Goal: Transaction & Acquisition: Purchase product/service

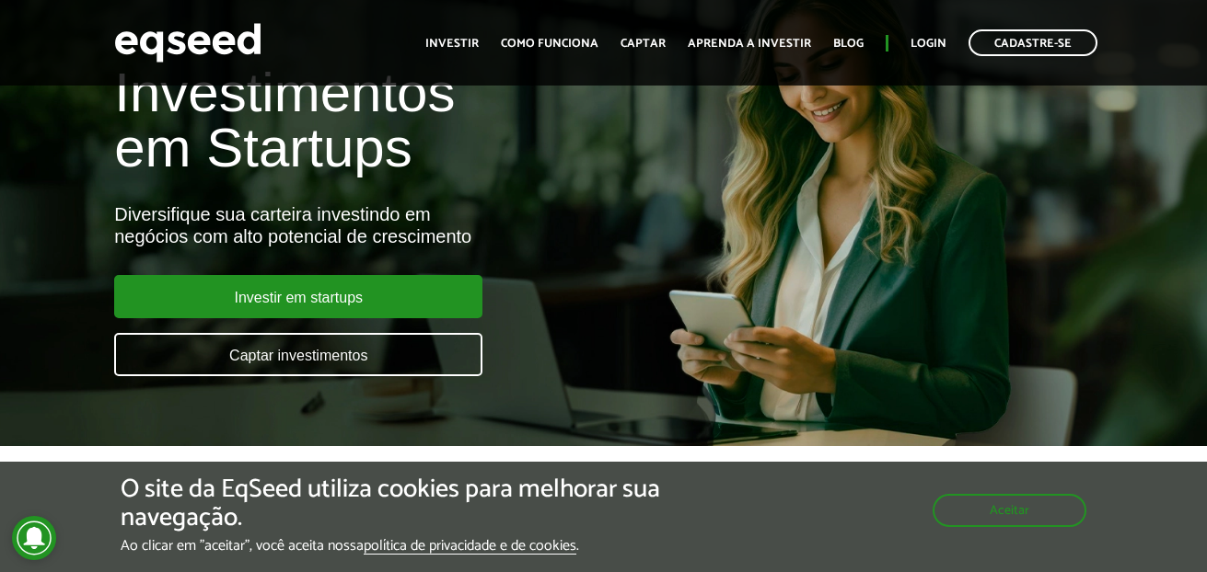
scroll to position [162, 0]
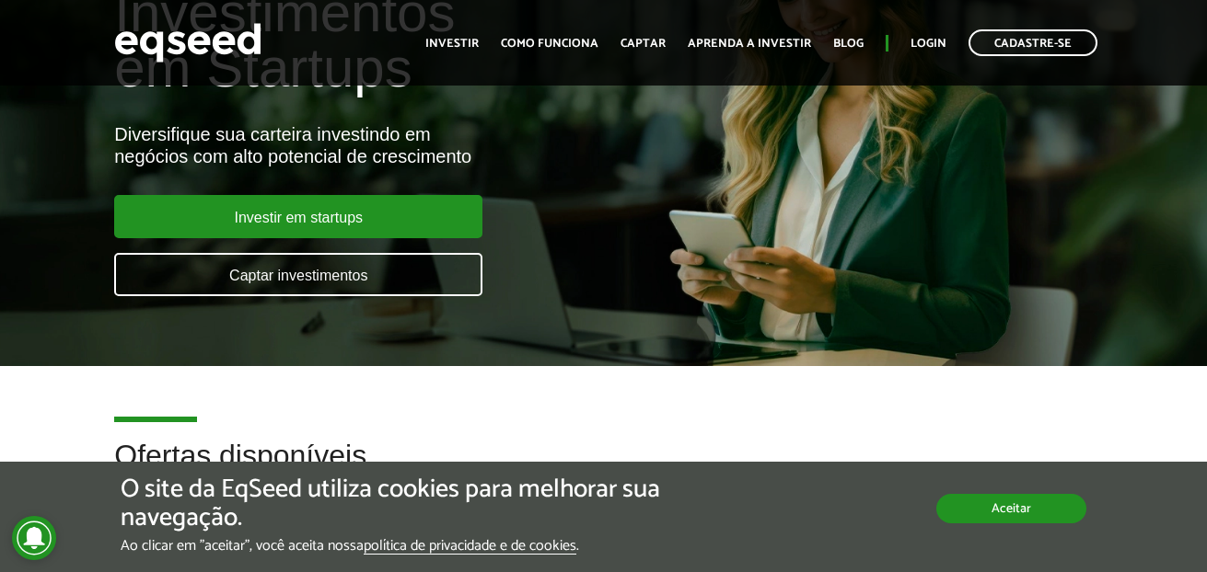
click at [1029, 516] on button "Aceitar" at bounding box center [1011, 508] width 150 height 29
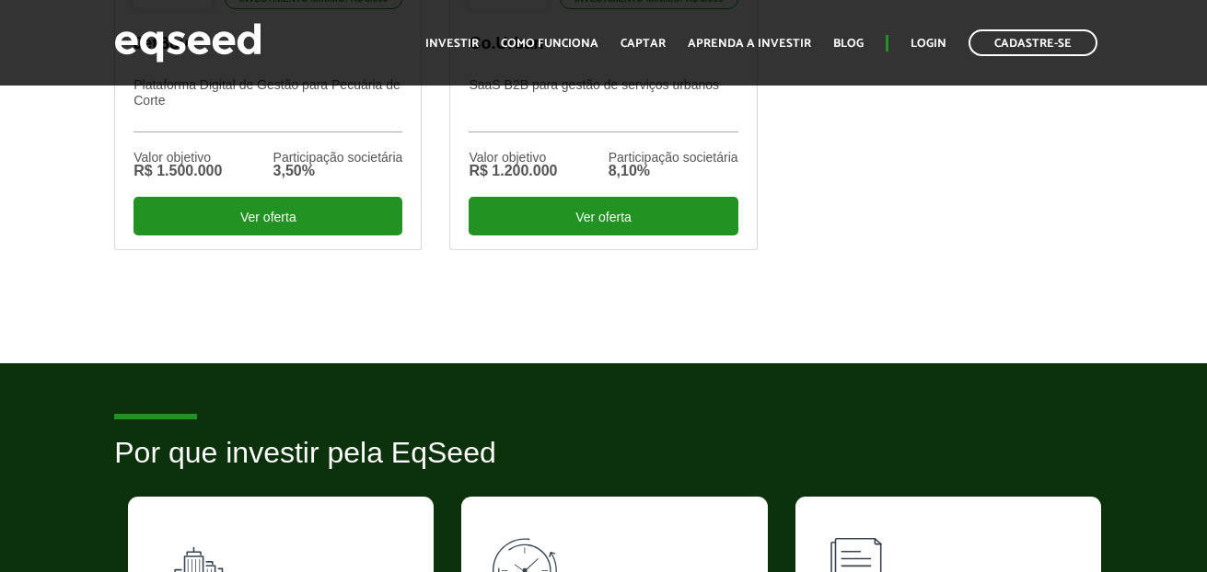
scroll to position [712, 0]
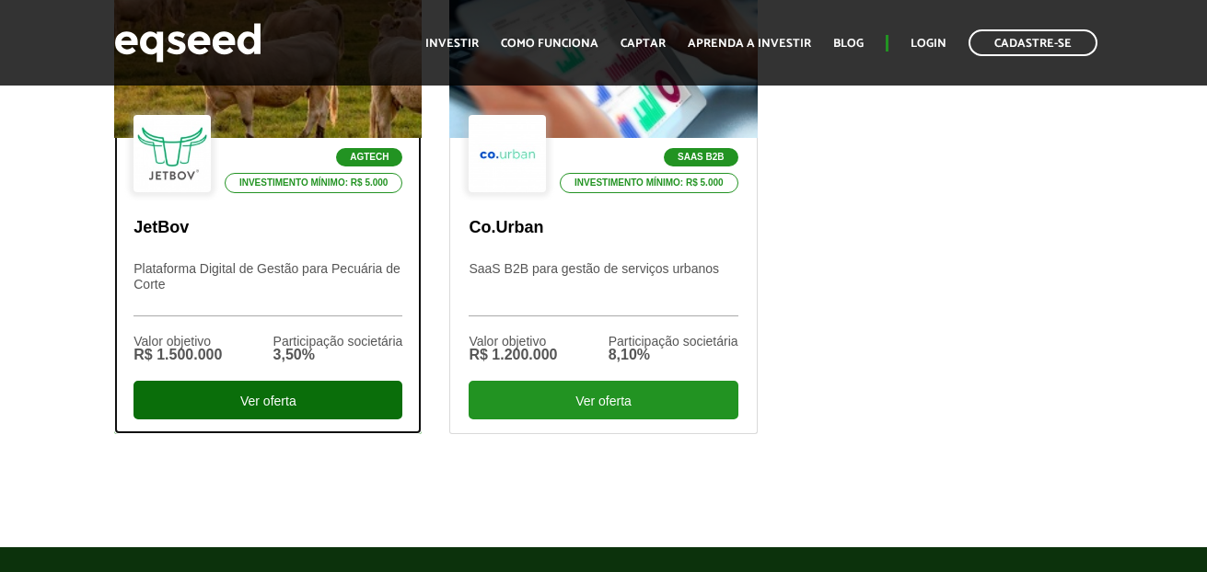
click at [262, 407] on div "Ver oferta" at bounding box center [267, 400] width 269 height 39
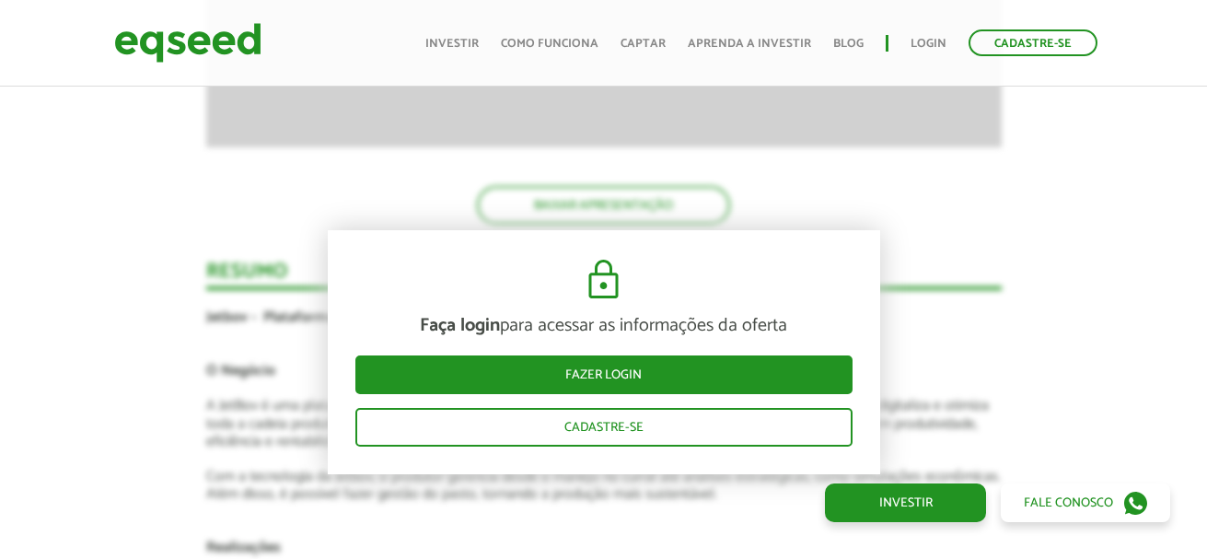
scroll to position [3407, 0]
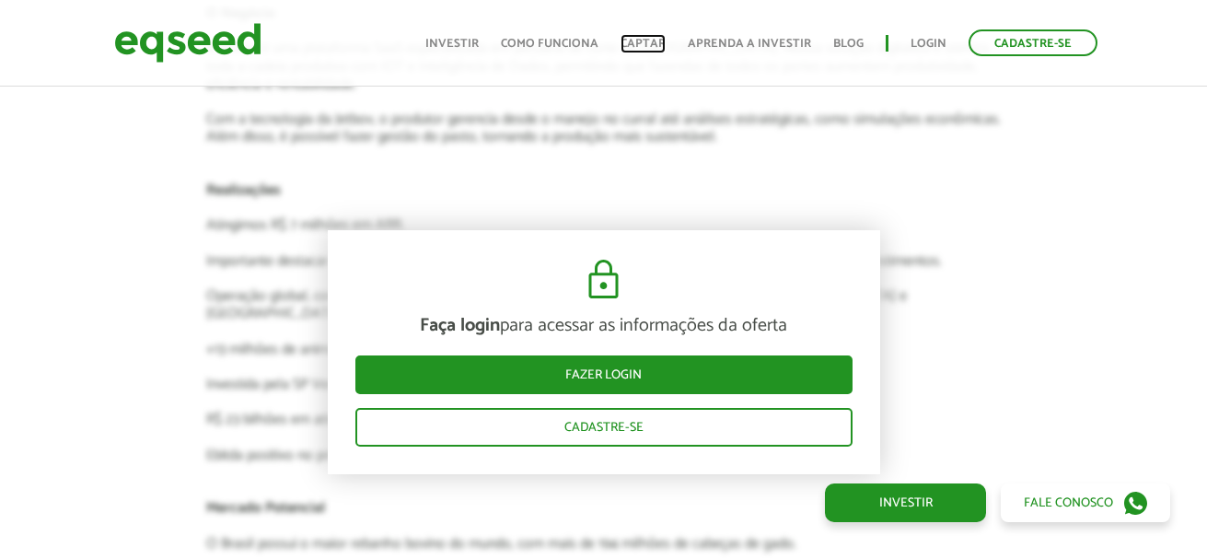
click at [654, 45] on link "Captar" at bounding box center [642, 44] width 45 height 12
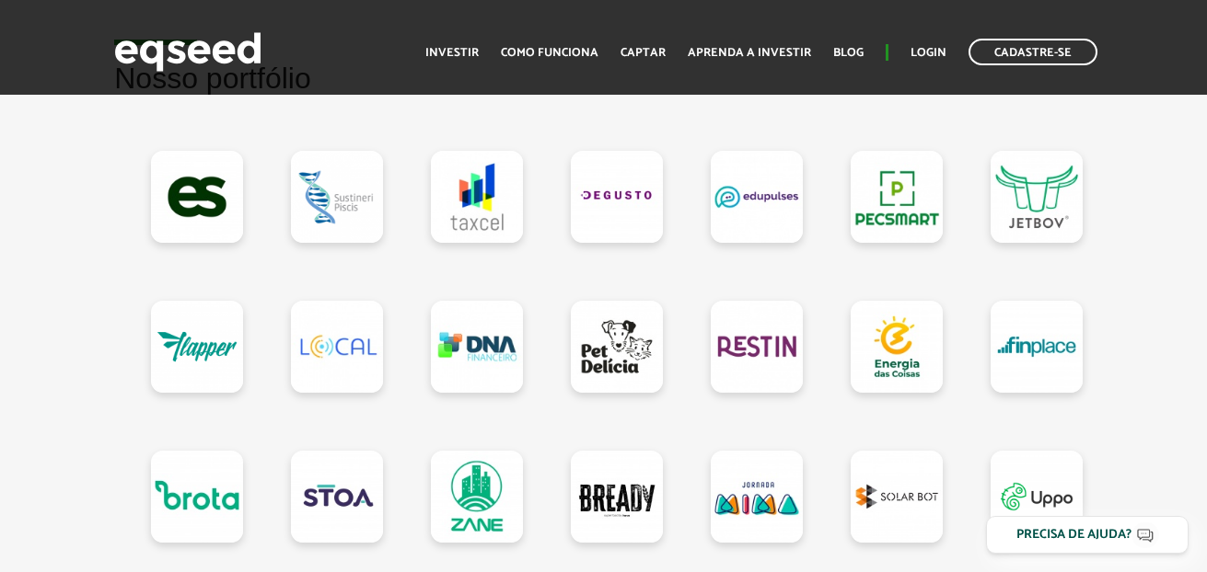
scroll to position [1870, 0]
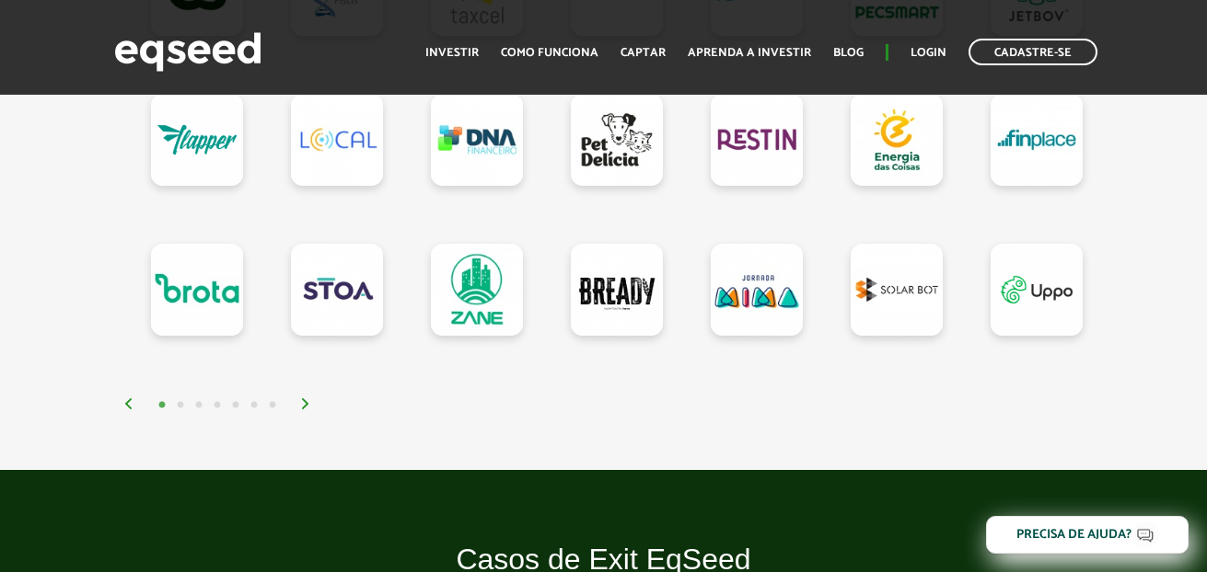
click at [306, 410] on img at bounding box center [305, 403] width 11 height 11
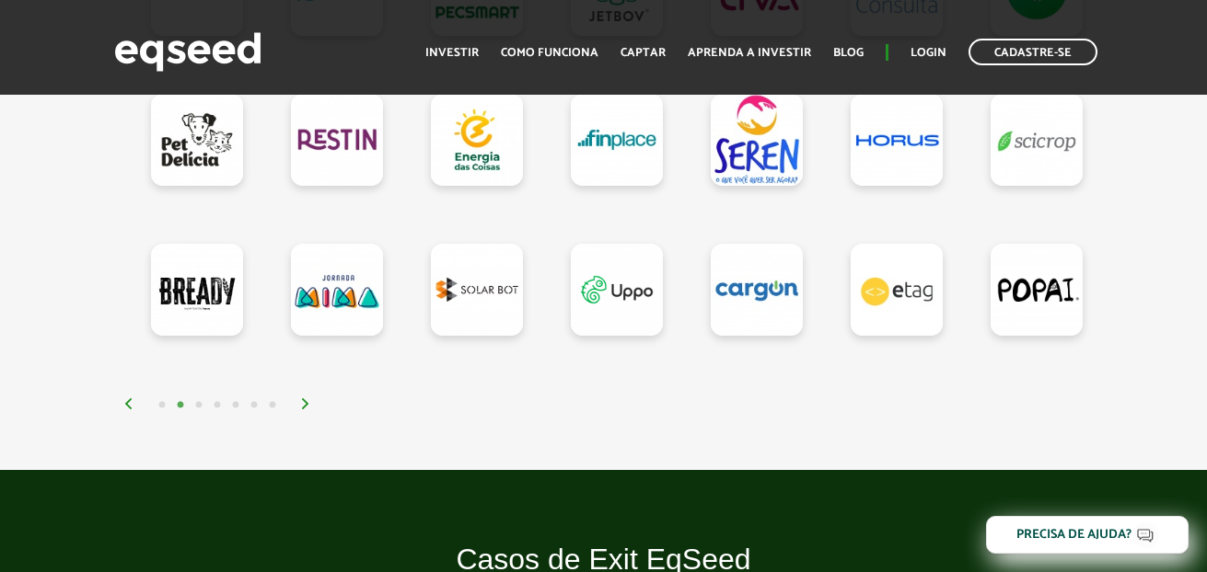
click at [306, 410] on img at bounding box center [305, 403] width 11 height 11
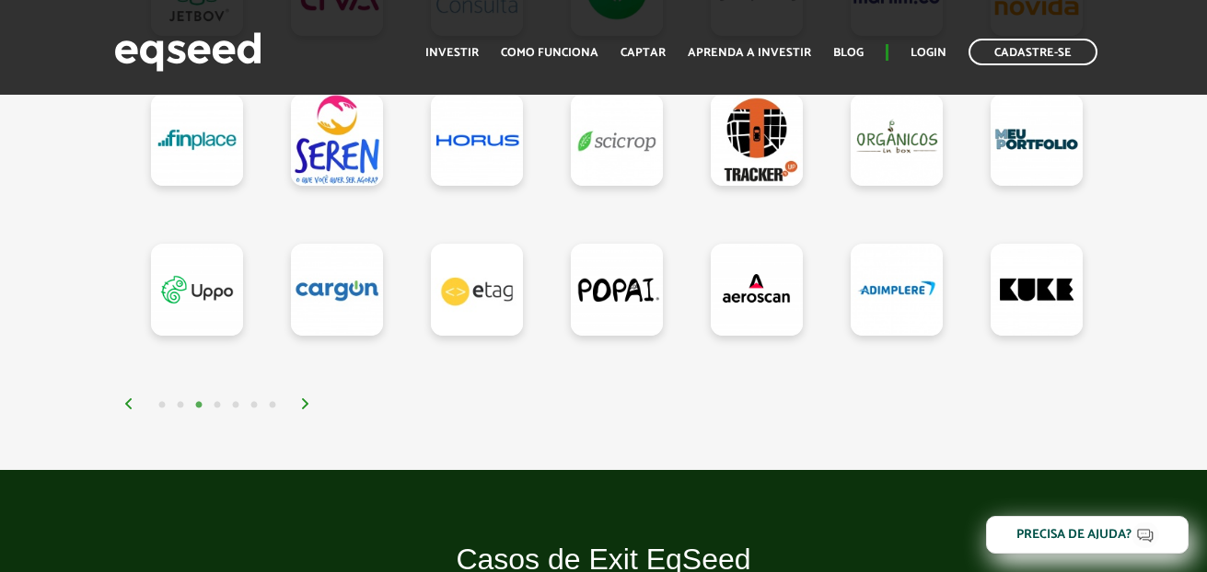
click at [306, 410] on img at bounding box center [305, 403] width 11 height 11
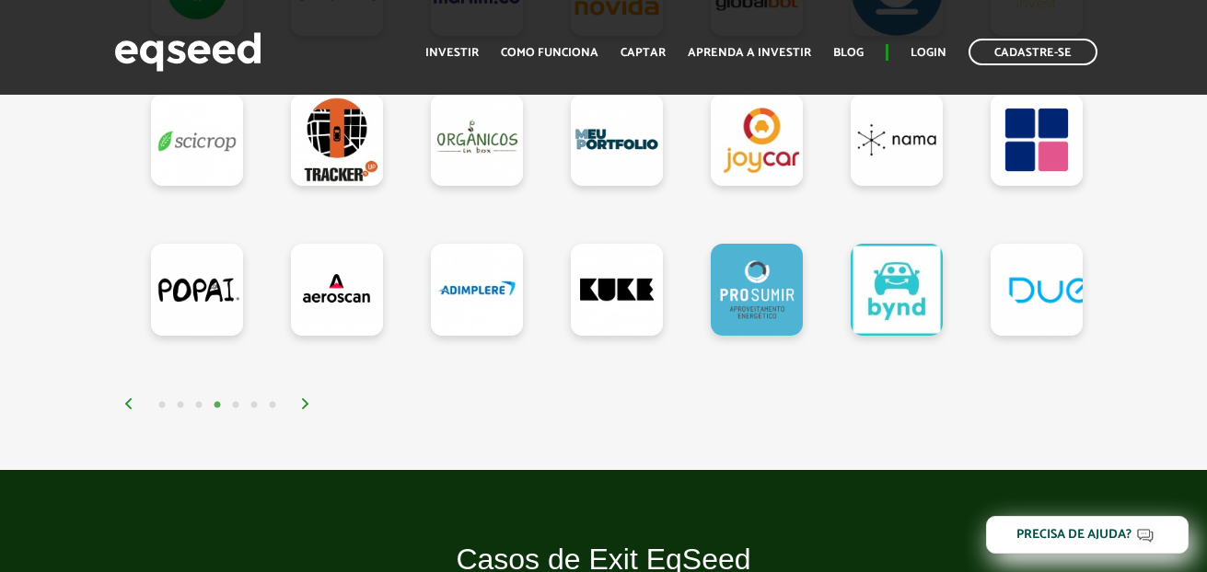
click at [306, 410] on img at bounding box center [305, 403] width 11 height 11
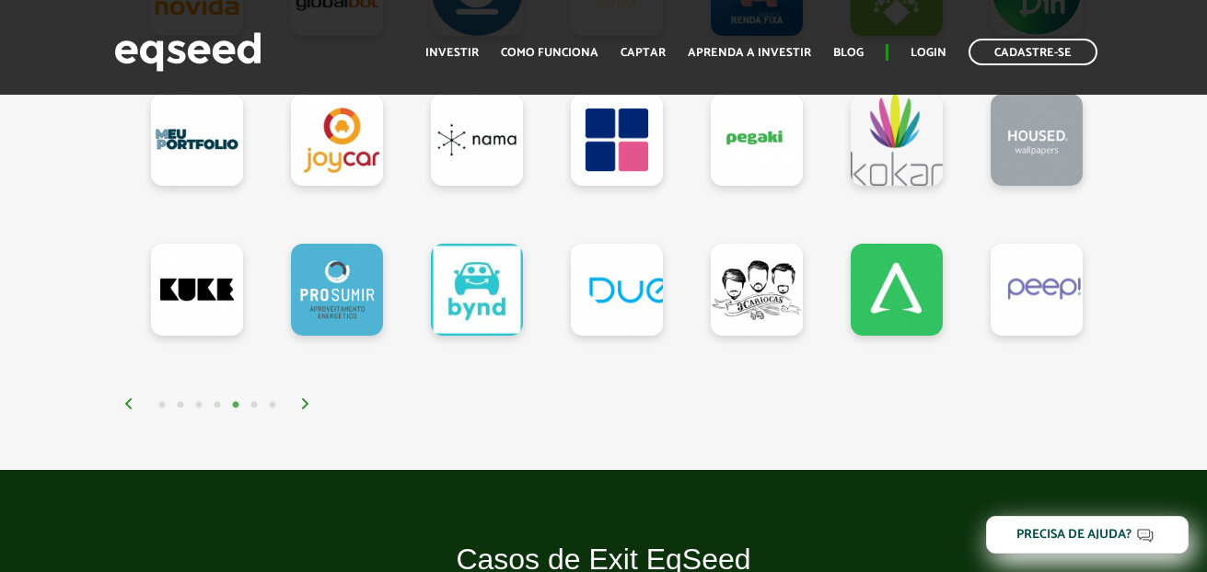
click at [306, 410] on img at bounding box center [305, 403] width 11 height 11
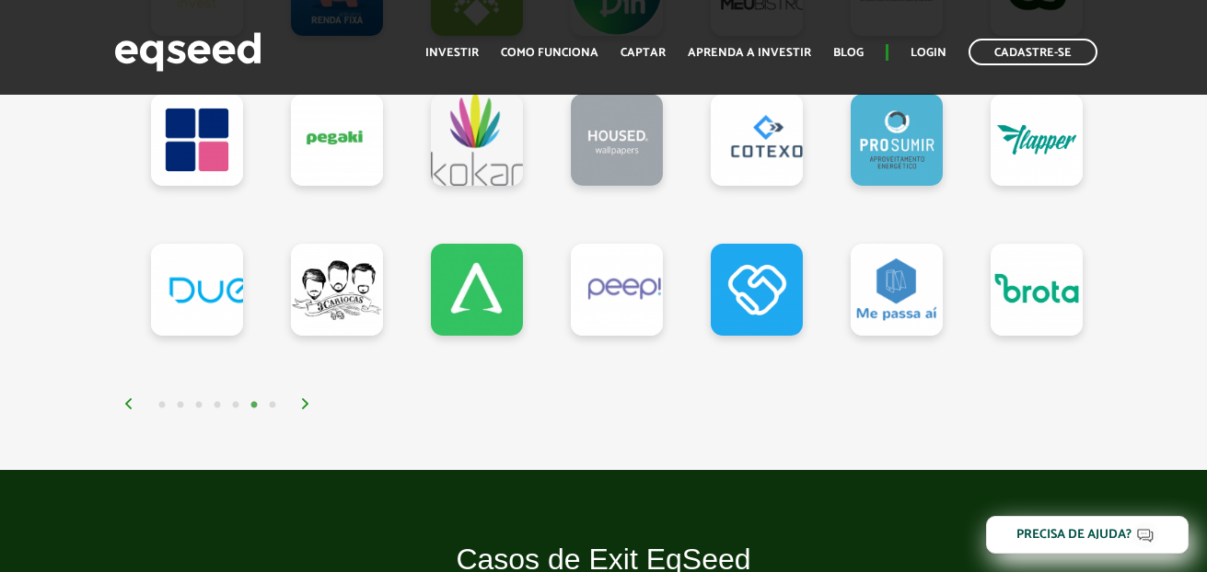
click at [306, 410] on img at bounding box center [305, 403] width 11 height 11
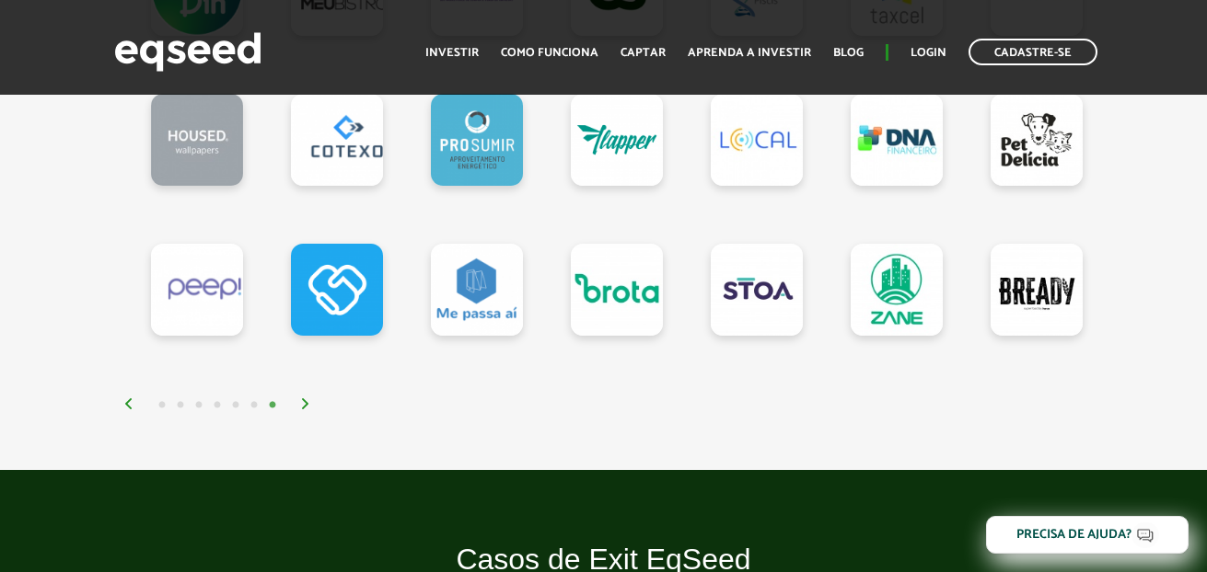
click at [306, 410] on img at bounding box center [305, 403] width 11 height 11
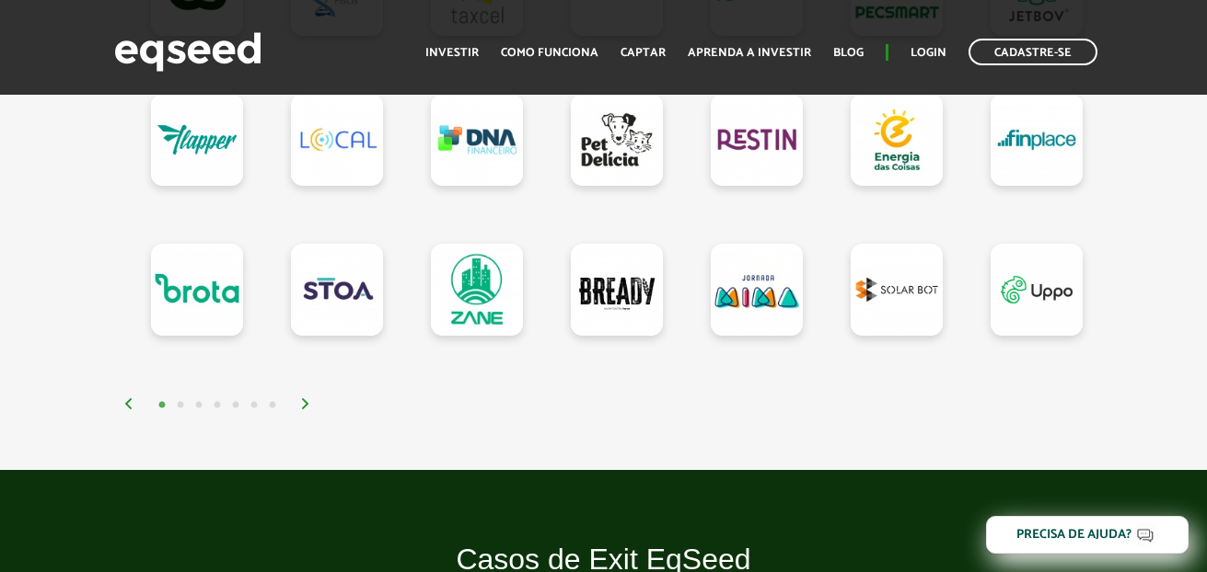
click at [306, 410] on img at bounding box center [305, 403] width 11 height 11
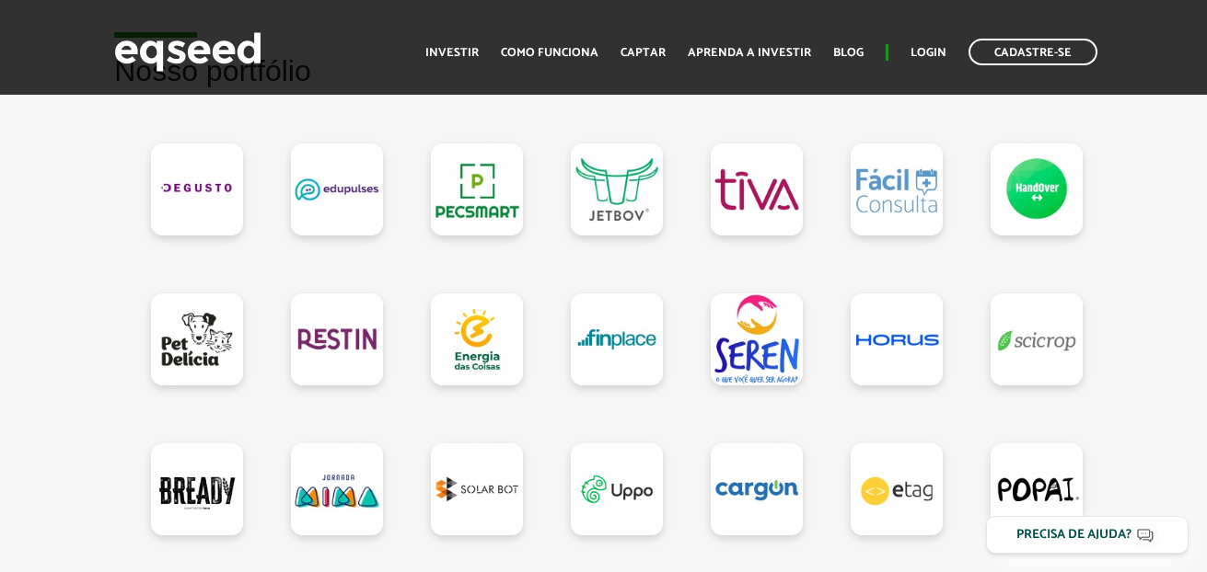
scroll to position [1852, 0]
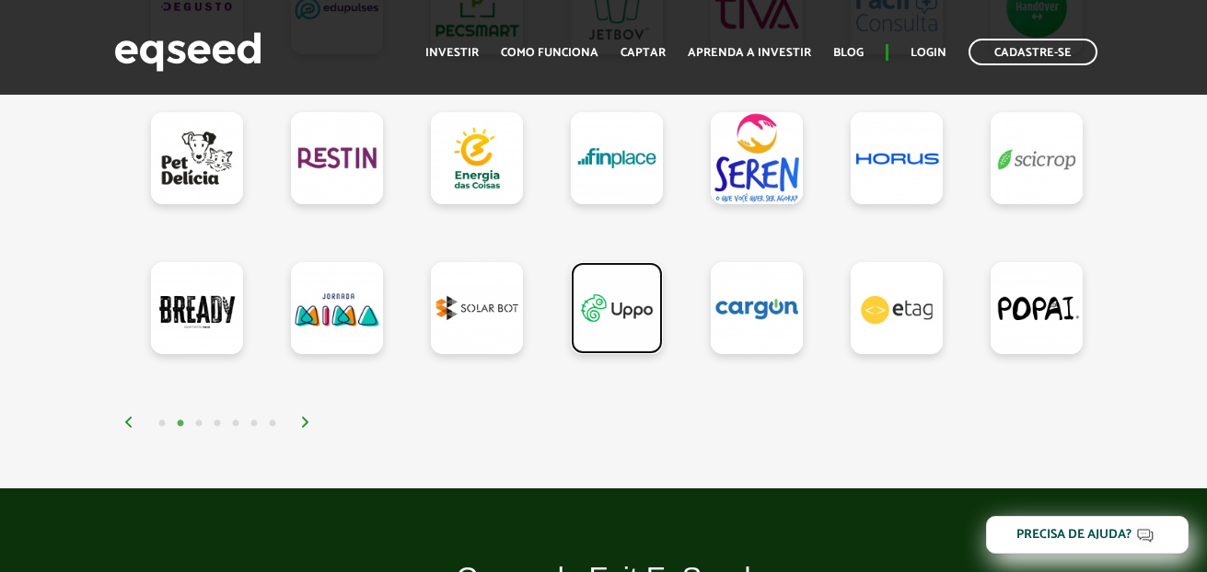
click at [615, 329] on link at bounding box center [617, 308] width 92 height 92
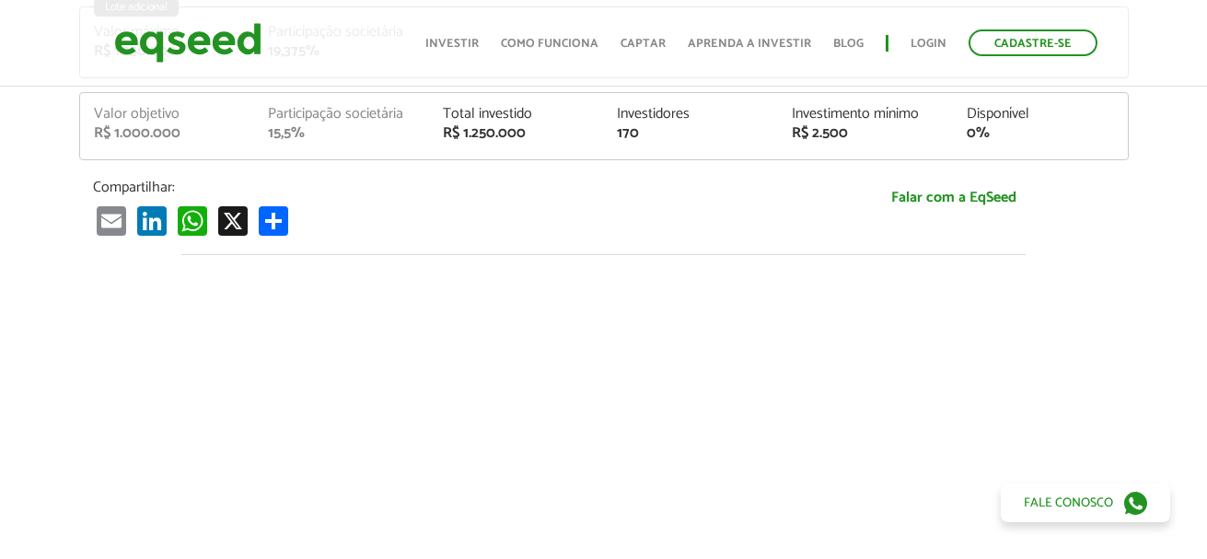
scroll to position [879, 0]
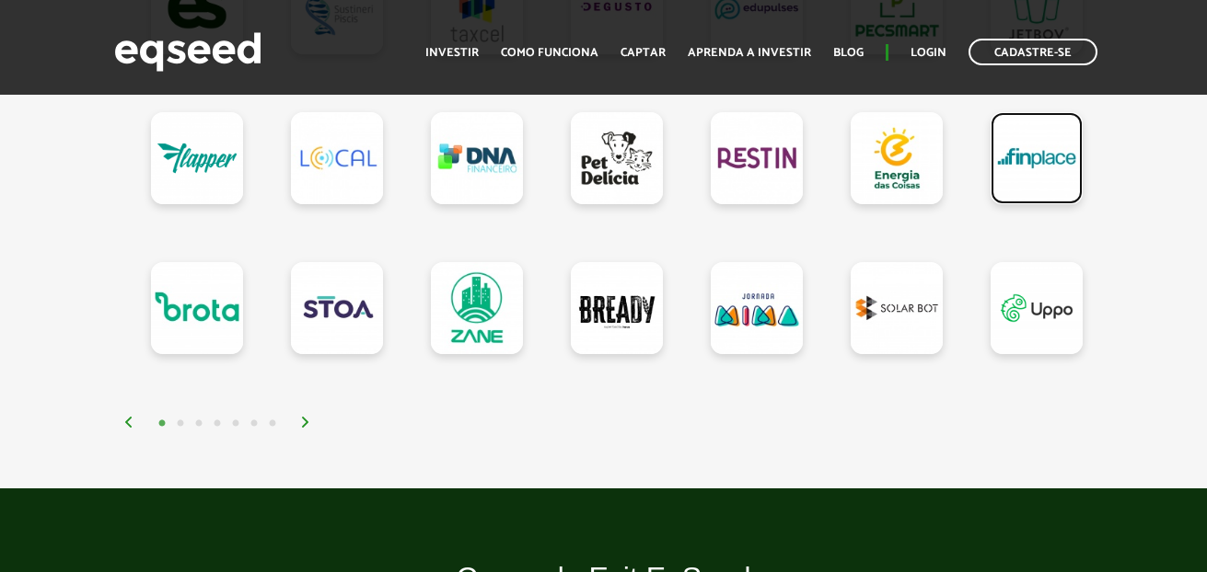
click at [1015, 178] on link at bounding box center [1036, 158] width 92 height 92
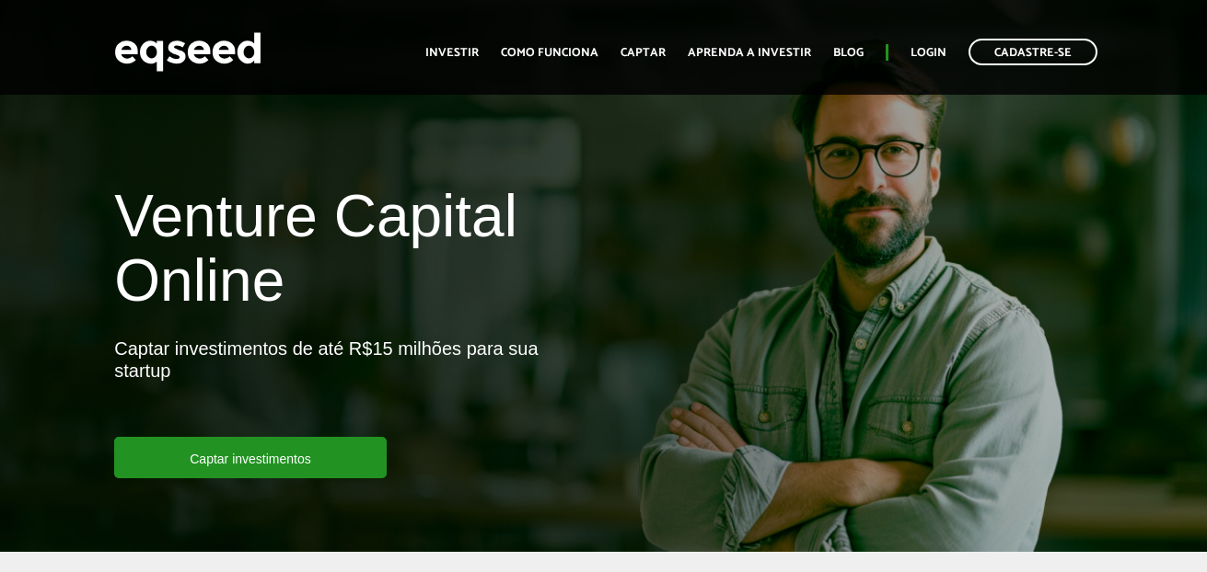
scroll to position [1852, 0]
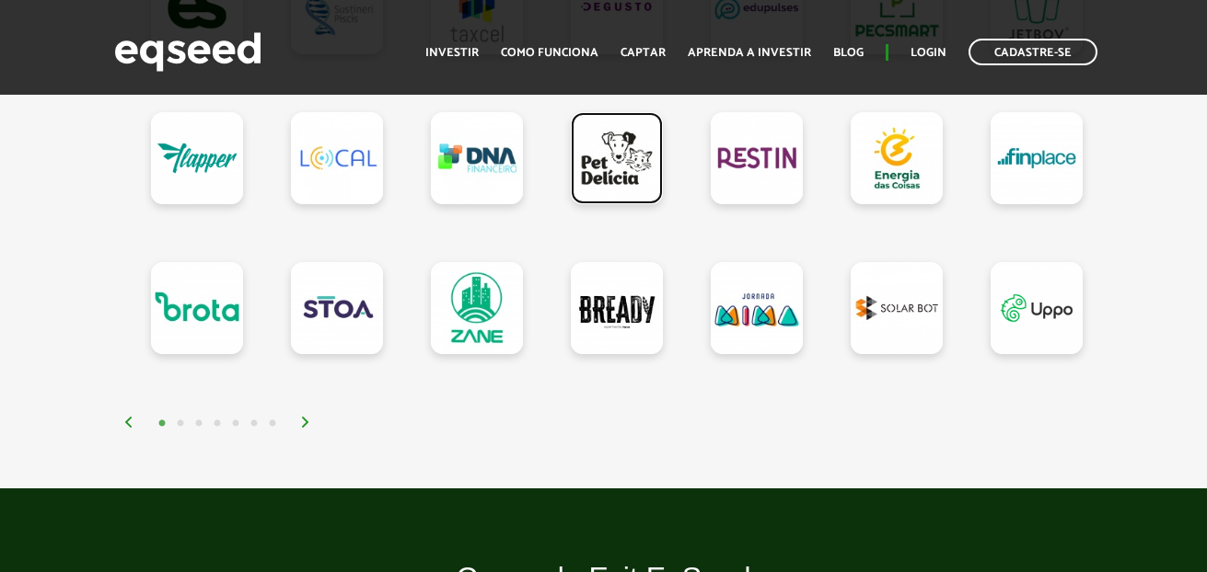
click at [611, 196] on link at bounding box center [617, 158] width 92 height 92
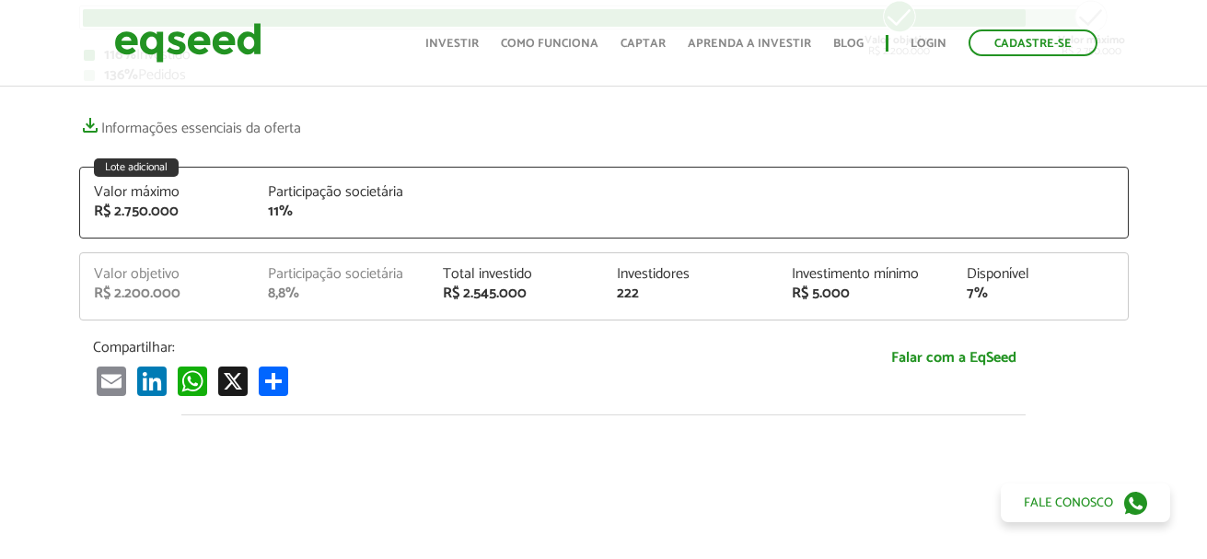
scroll to position [267, 0]
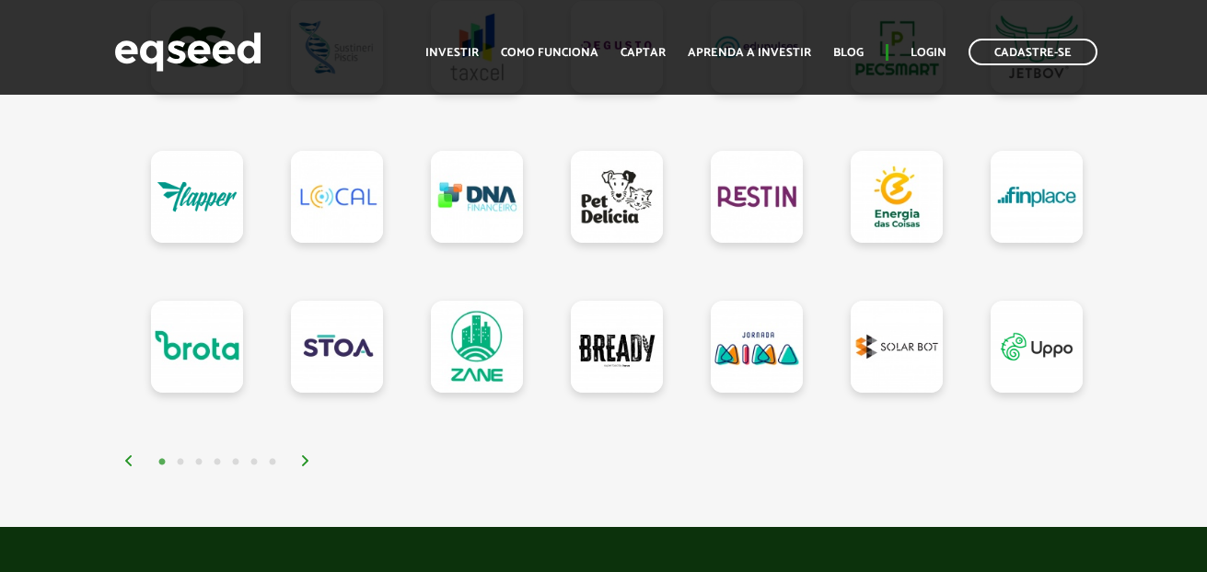
scroll to position [1816, 0]
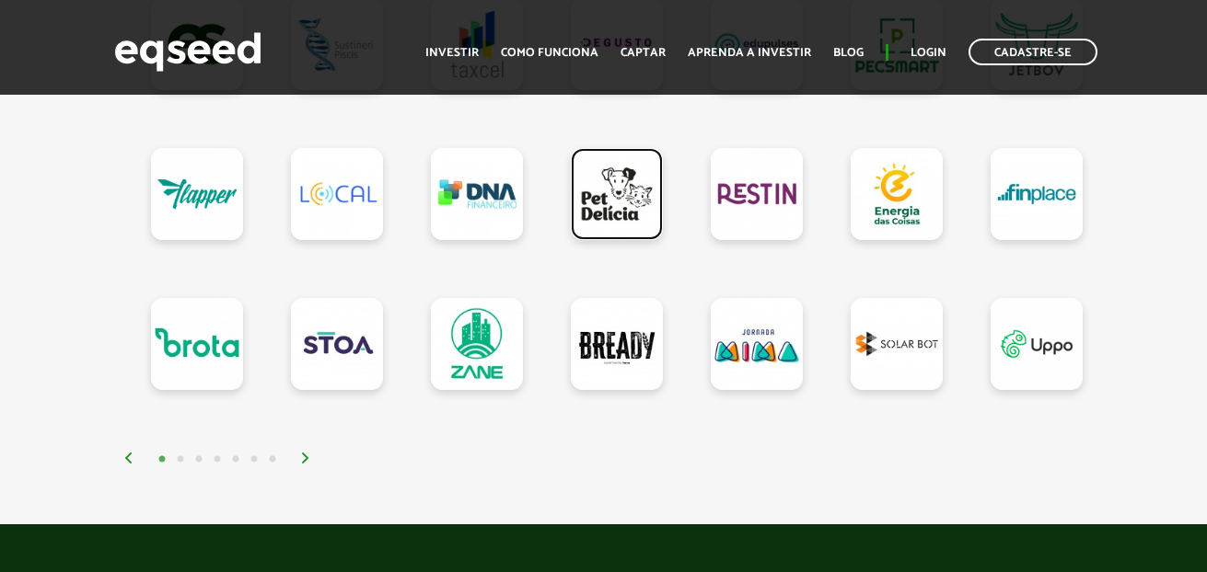
click at [607, 215] on link at bounding box center [617, 194] width 92 height 92
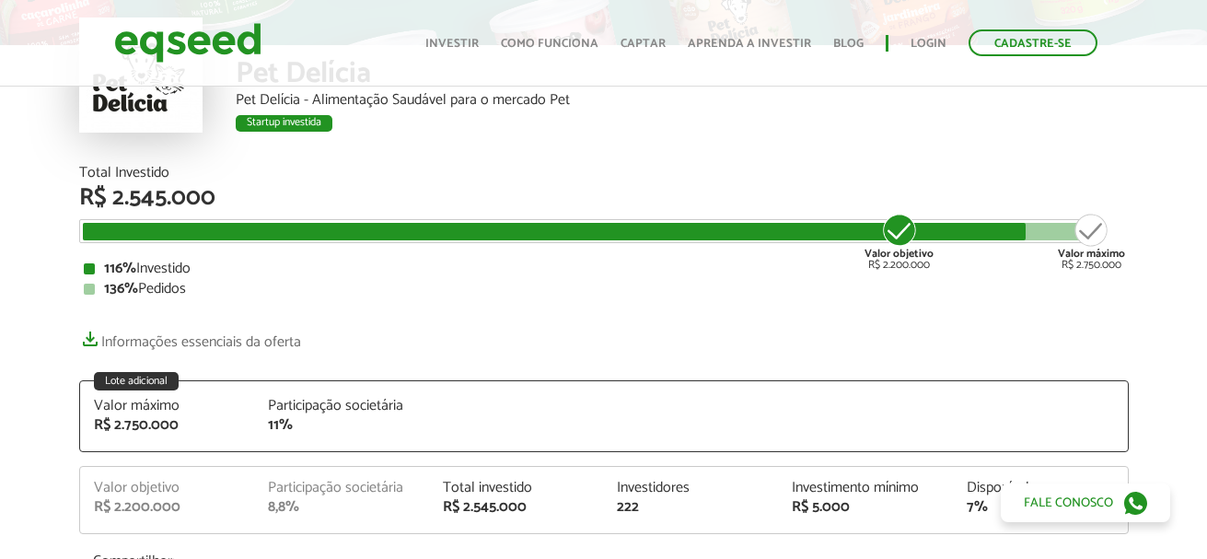
scroll to position [114, 0]
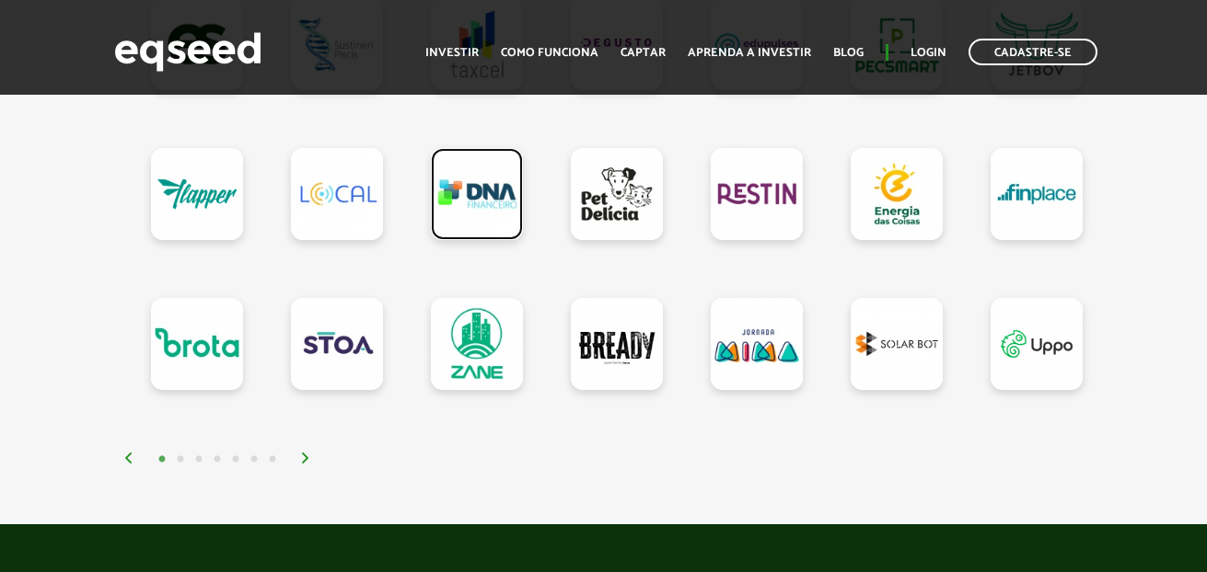
click at [449, 200] on link at bounding box center [477, 194] width 92 height 92
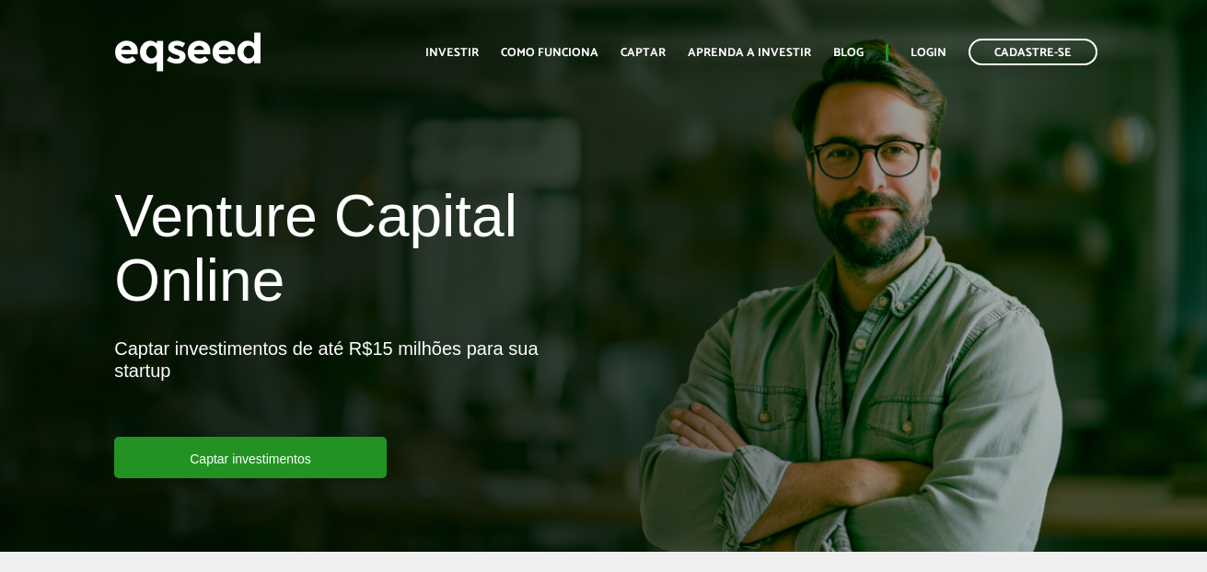
scroll to position [1816, 0]
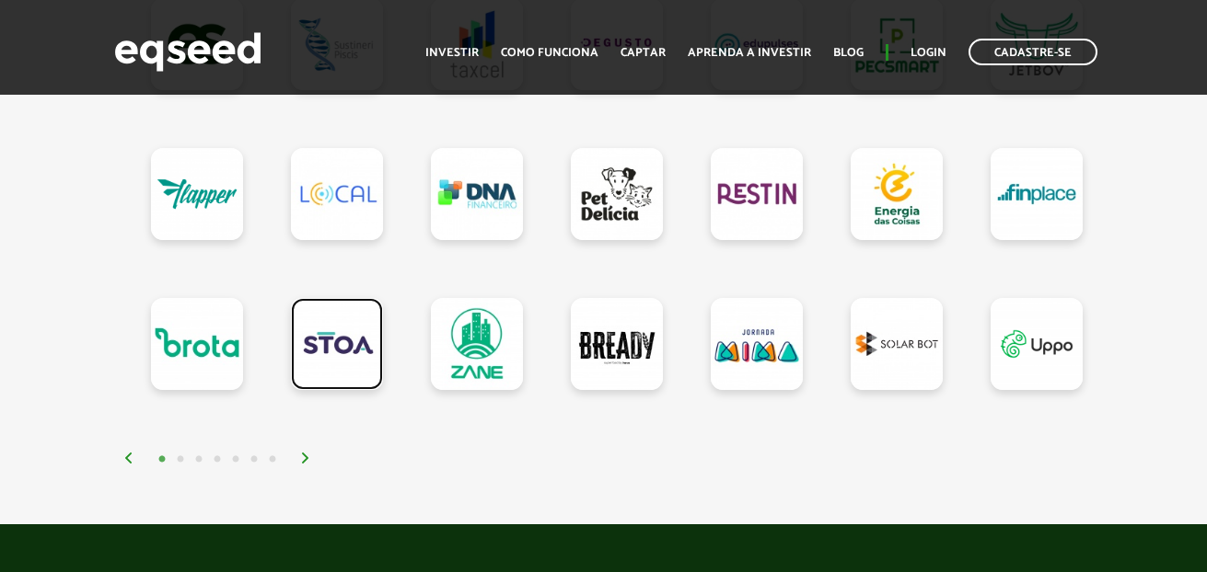
click at [320, 365] on link at bounding box center [337, 344] width 92 height 92
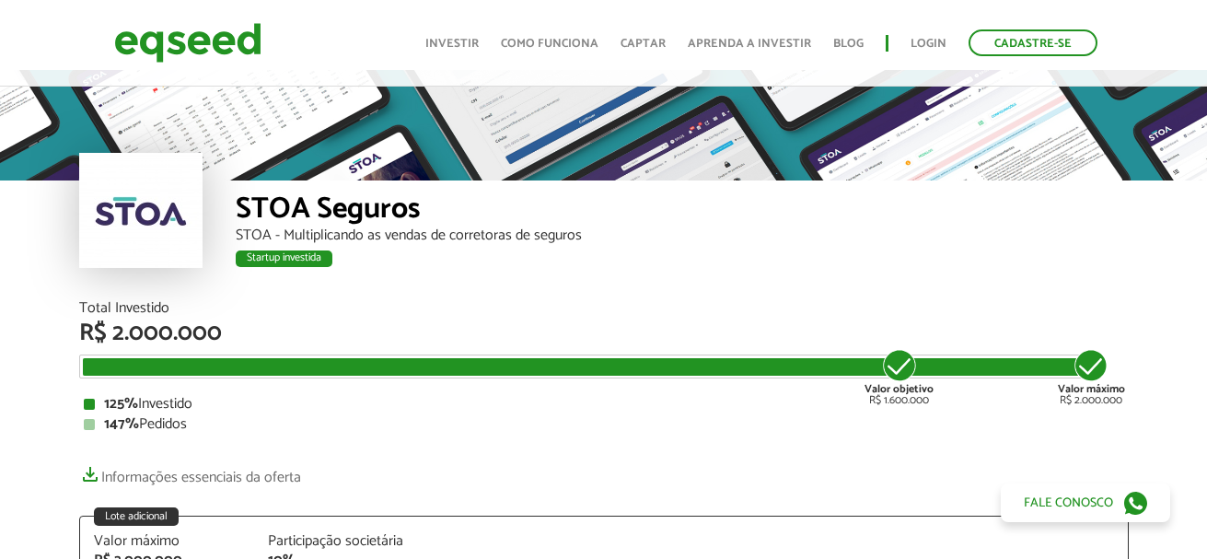
scroll to position [32, 0]
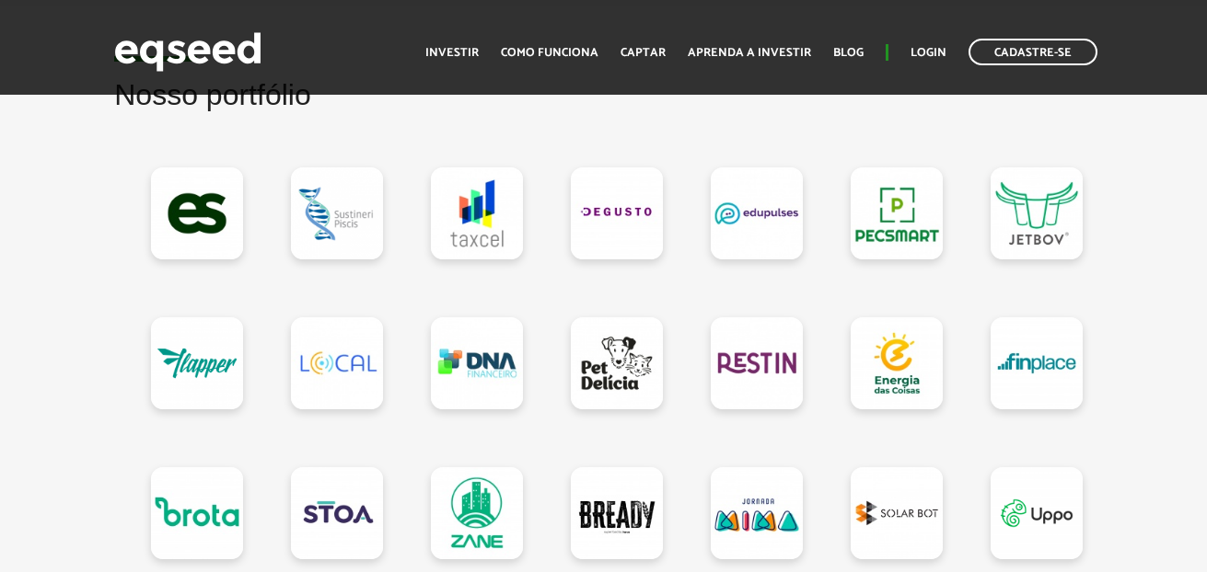
scroll to position [1646, 0]
click at [207, 250] on link at bounding box center [197, 214] width 92 height 92
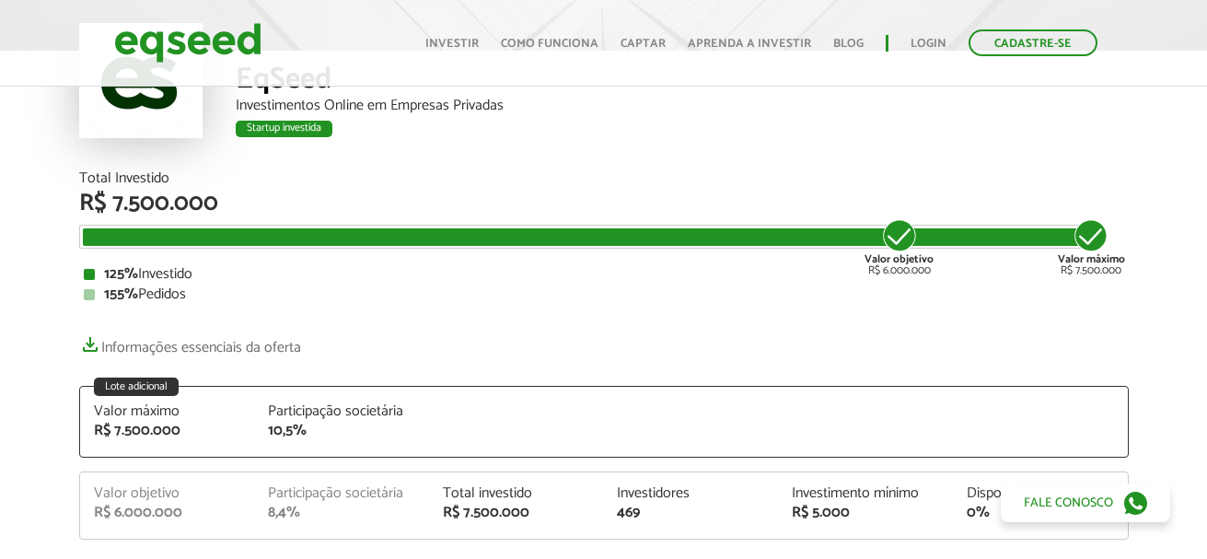
scroll to position [124, 0]
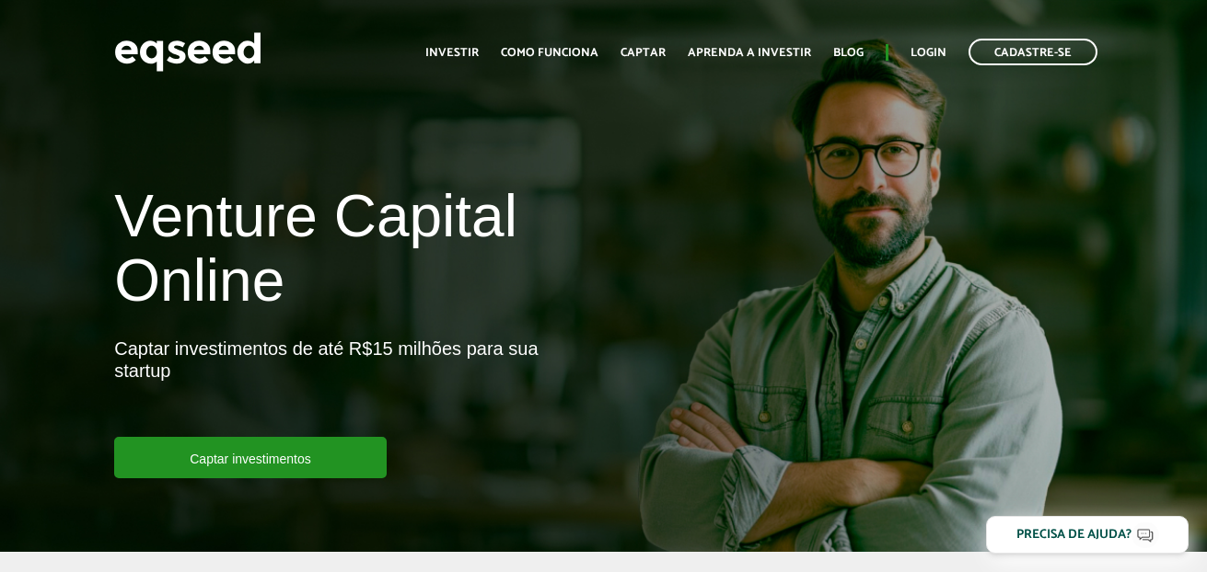
scroll to position [1646, 0]
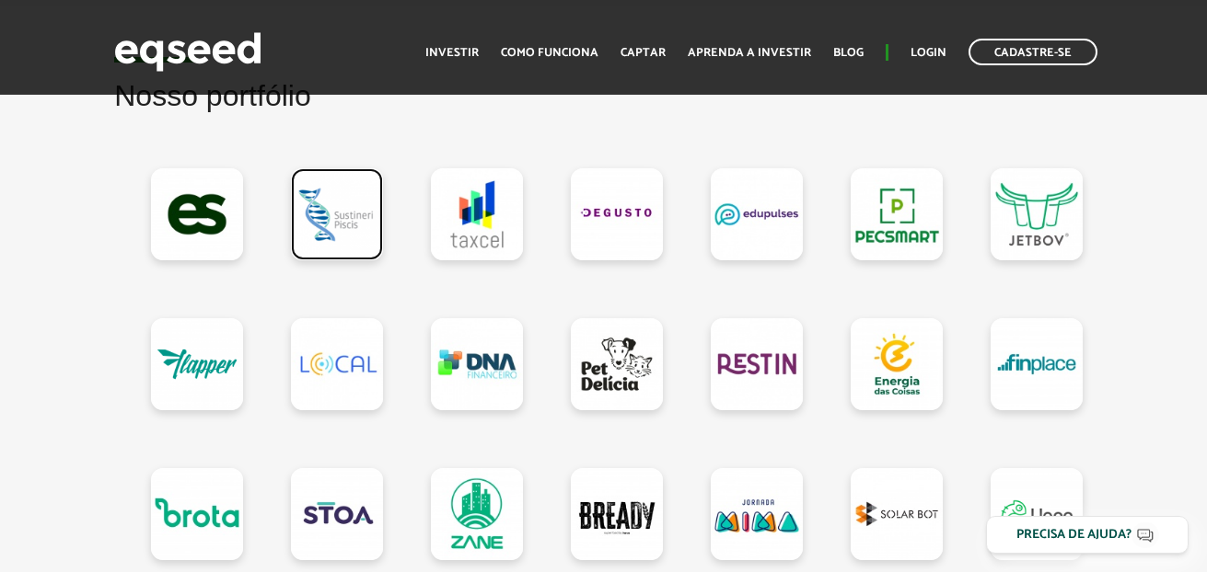
click at [352, 252] on link at bounding box center [337, 214] width 92 height 92
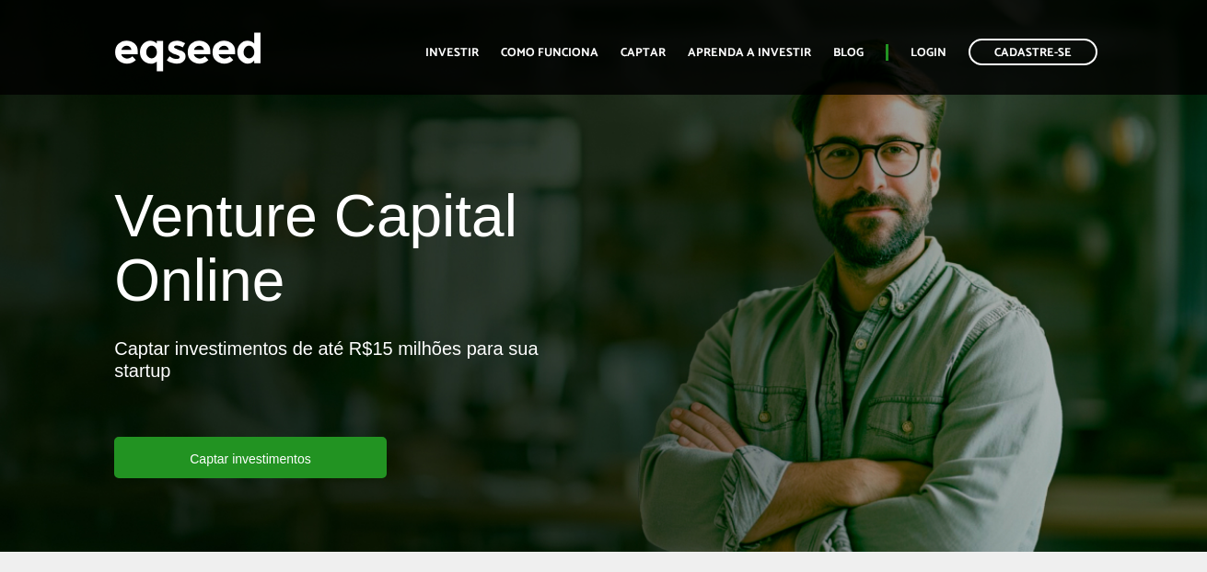
scroll to position [1646, 0]
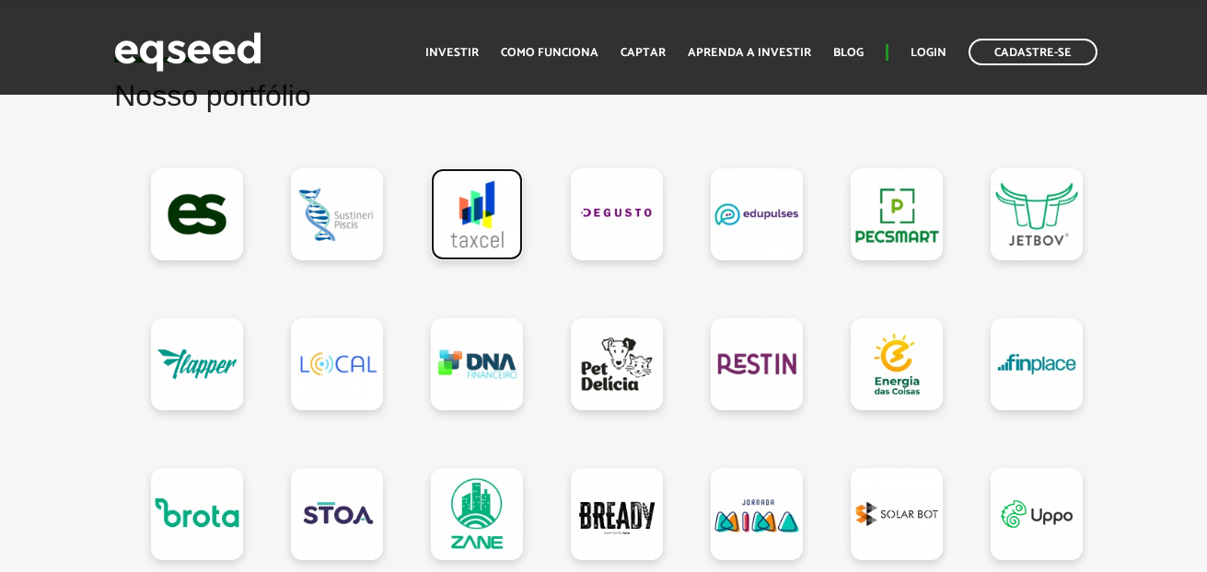
click at [494, 203] on link at bounding box center [477, 214] width 92 height 92
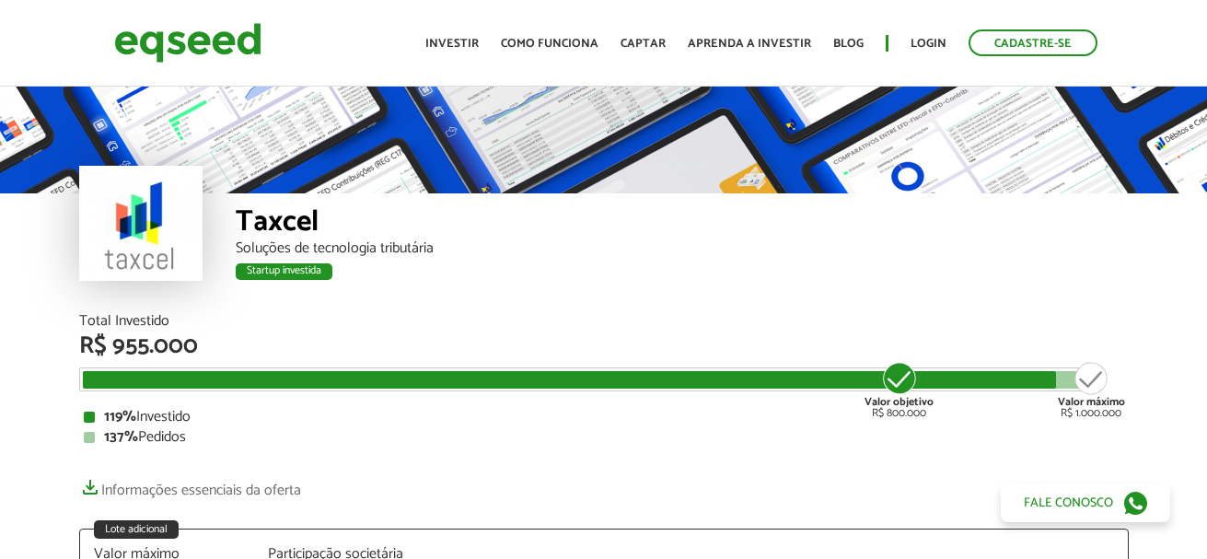
scroll to position [2260, 0]
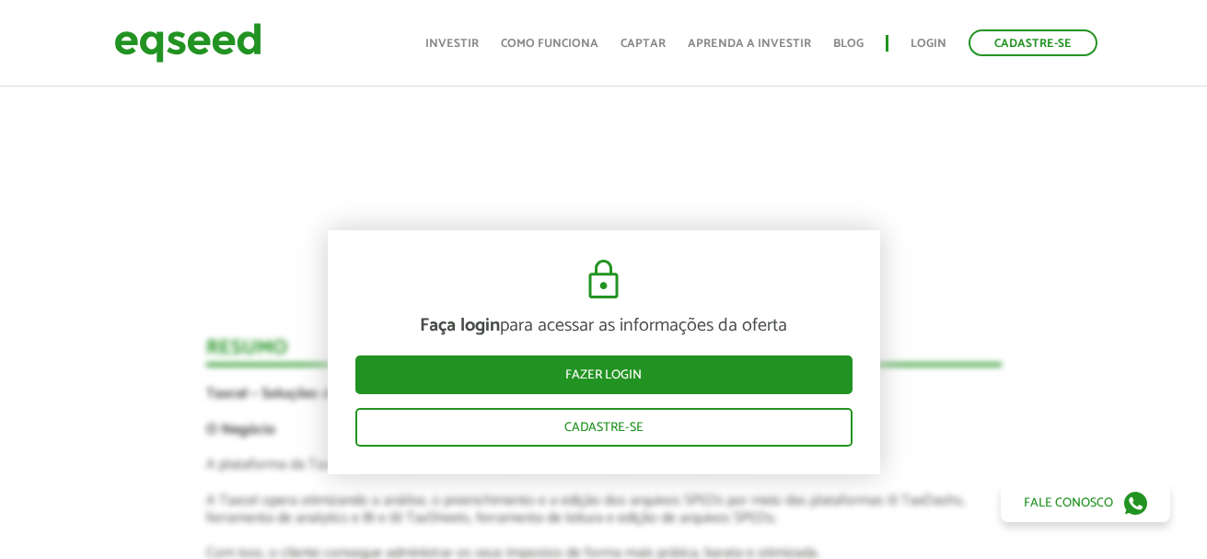
click at [1046, 268] on div "Novidades Análise da Taxcel 1 Faça login para acessar as informações da oferta …" at bounding box center [603, 398] width 1234 height 2436
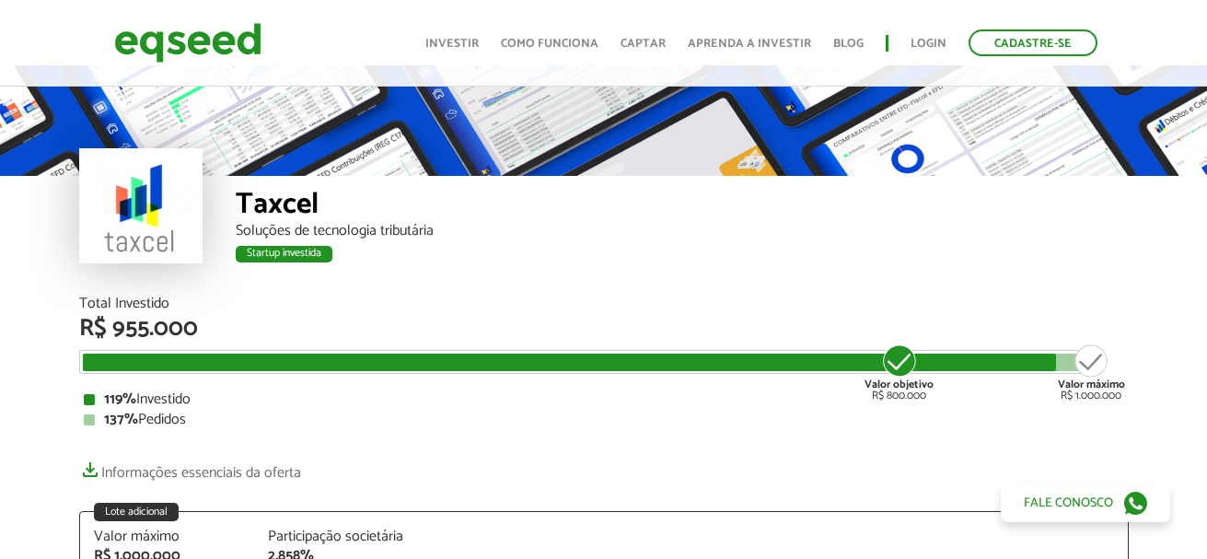
scroll to position [11, 0]
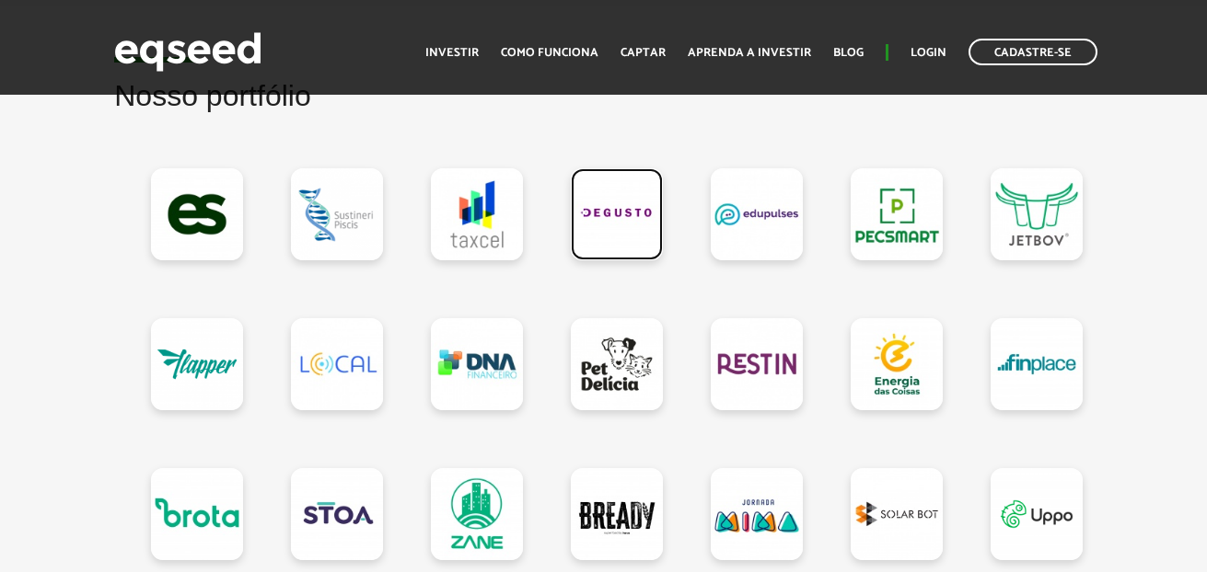
click at [589, 220] on link at bounding box center [617, 214] width 92 height 92
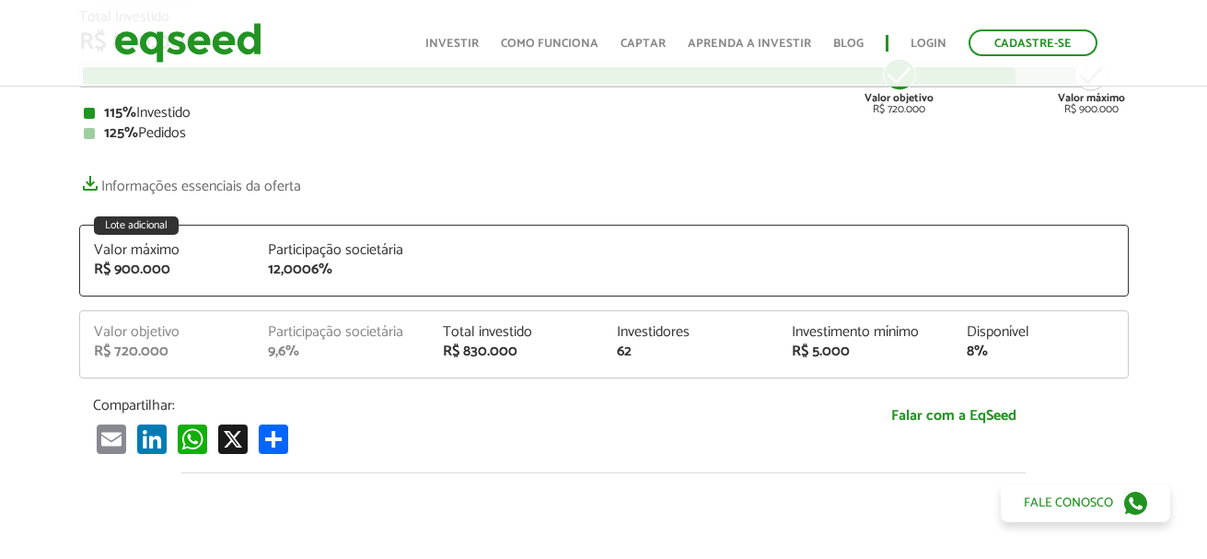
scroll to position [271, 0]
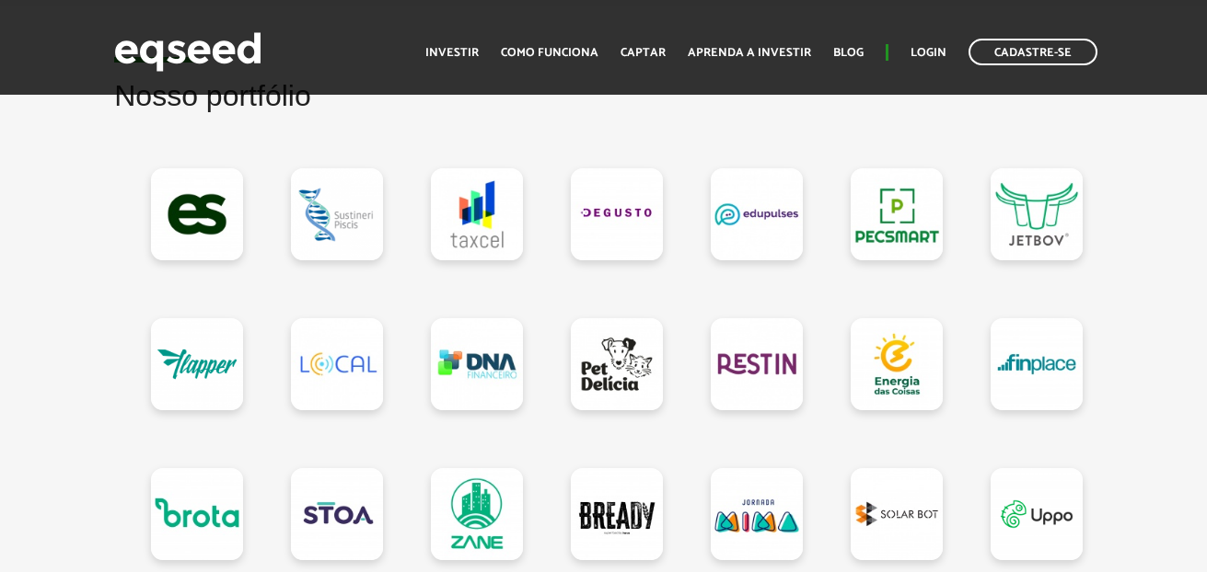
scroll to position [1649, 0]
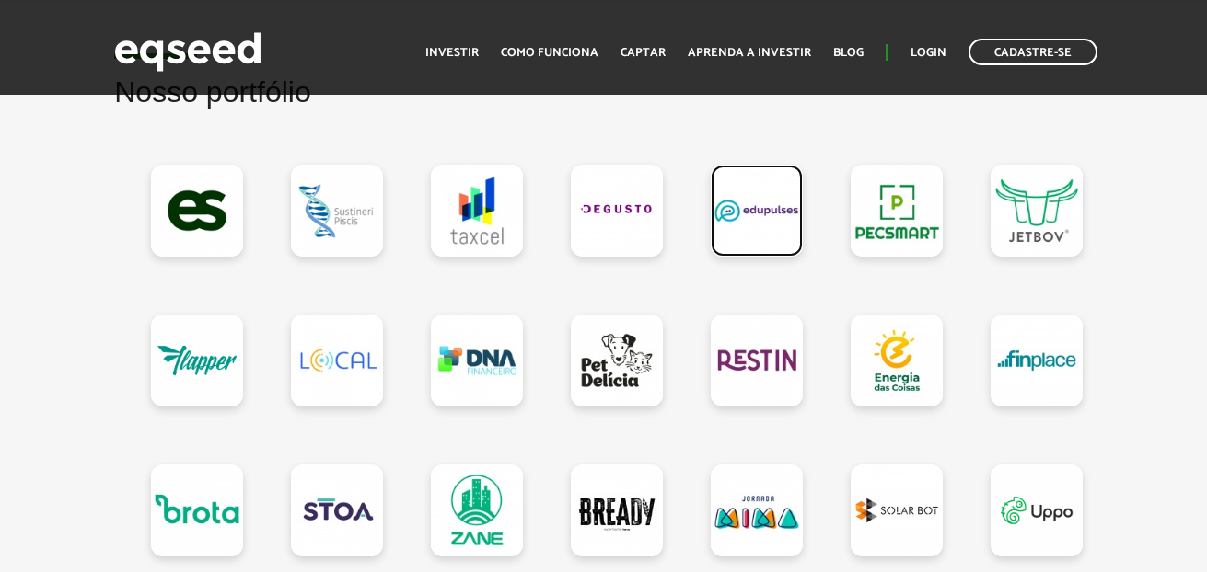
click at [738, 234] on link at bounding box center [756, 211] width 92 height 92
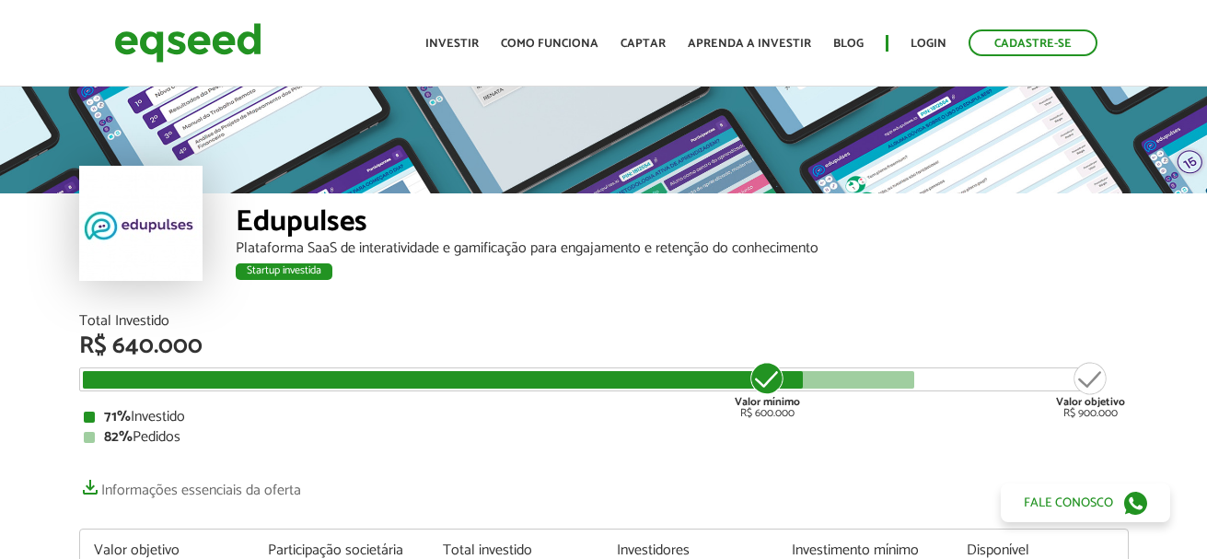
scroll to position [4, 0]
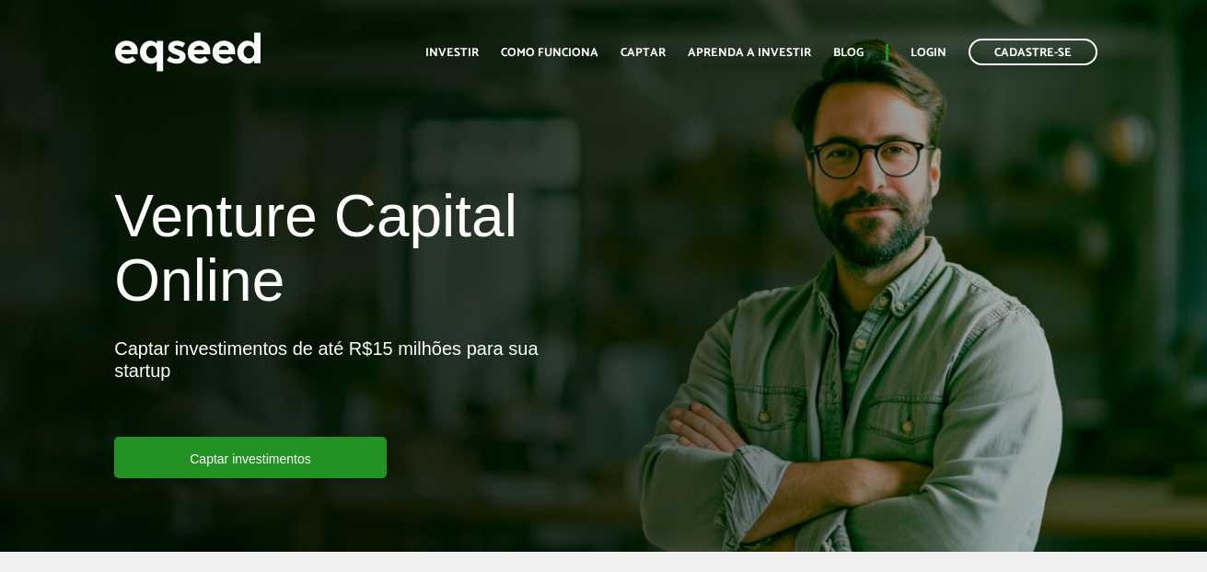
scroll to position [1649, 0]
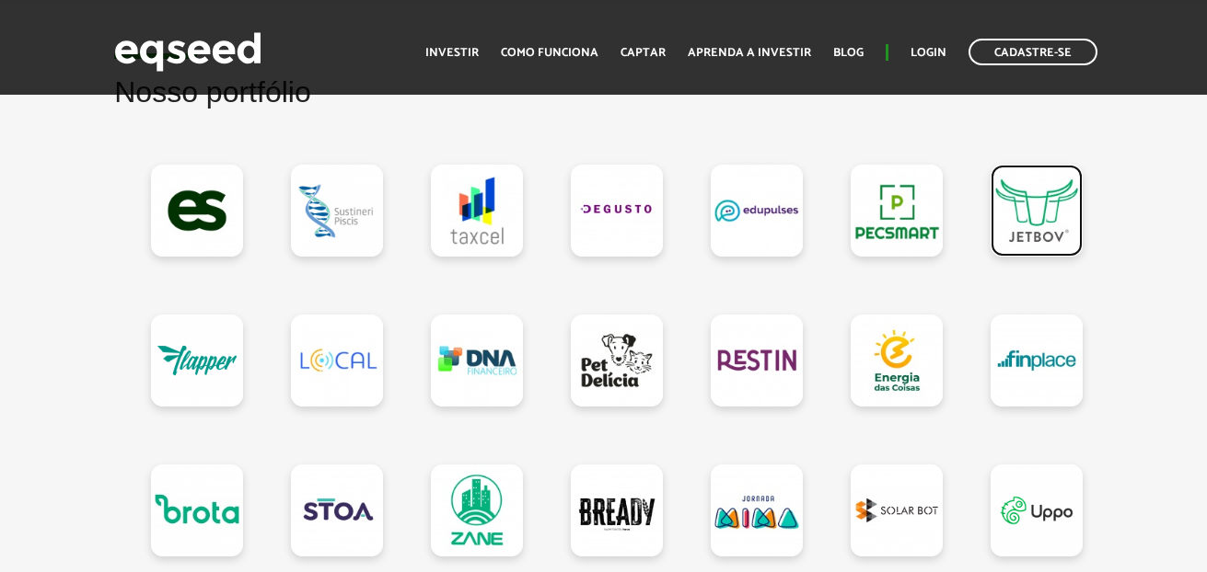
click at [1041, 238] on link at bounding box center [1036, 211] width 92 height 92
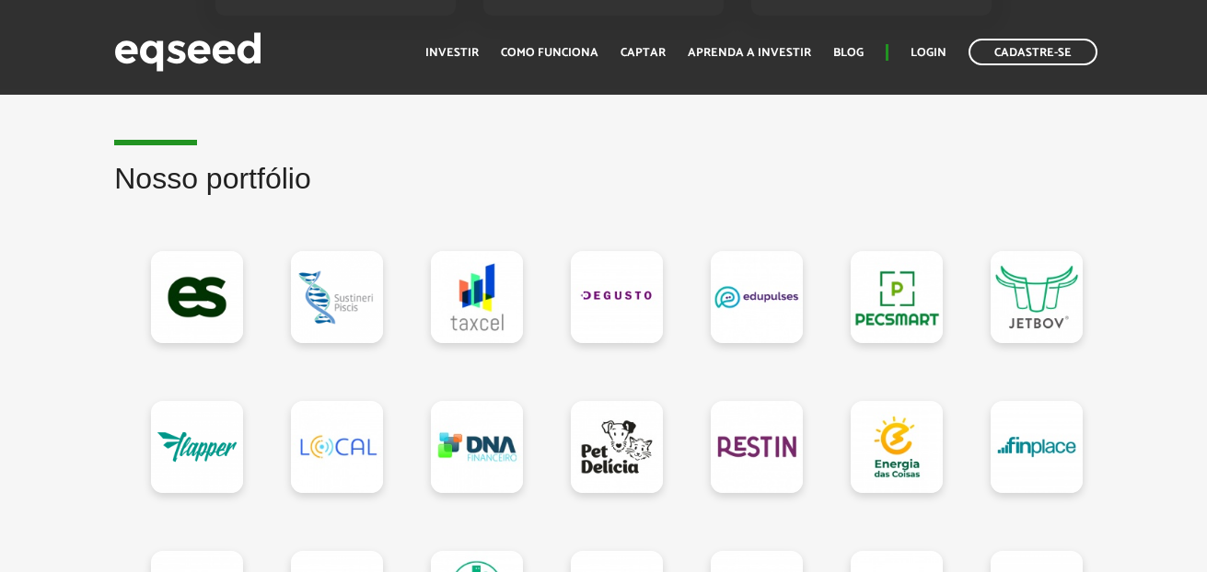
scroll to position [1528, 0]
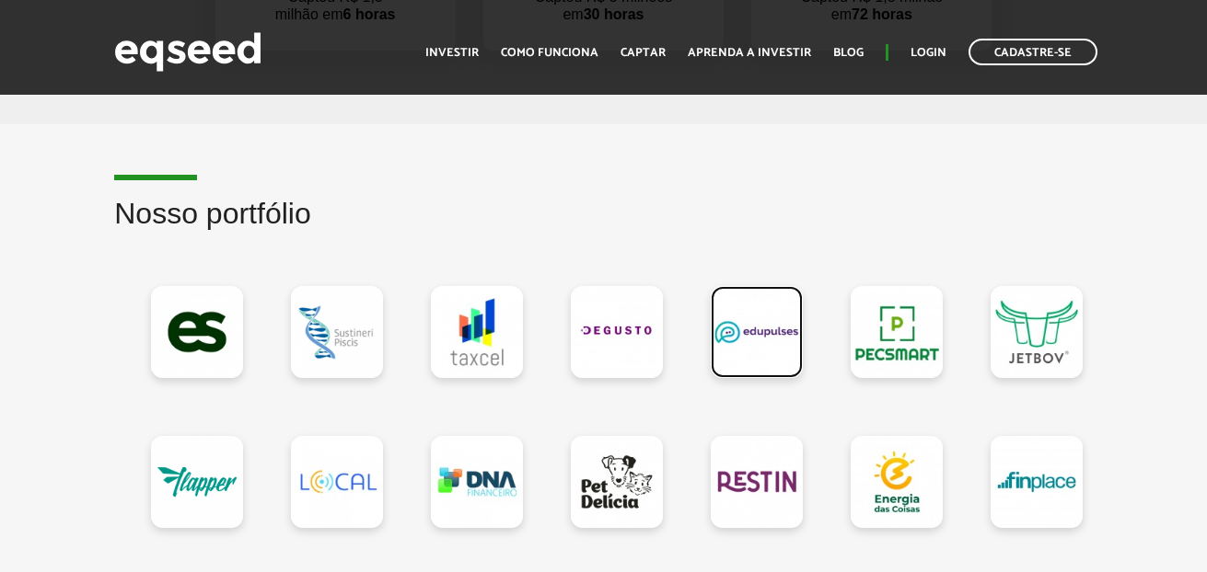
click at [762, 359] on link at bounding box center [756, 332] width 92 height 92
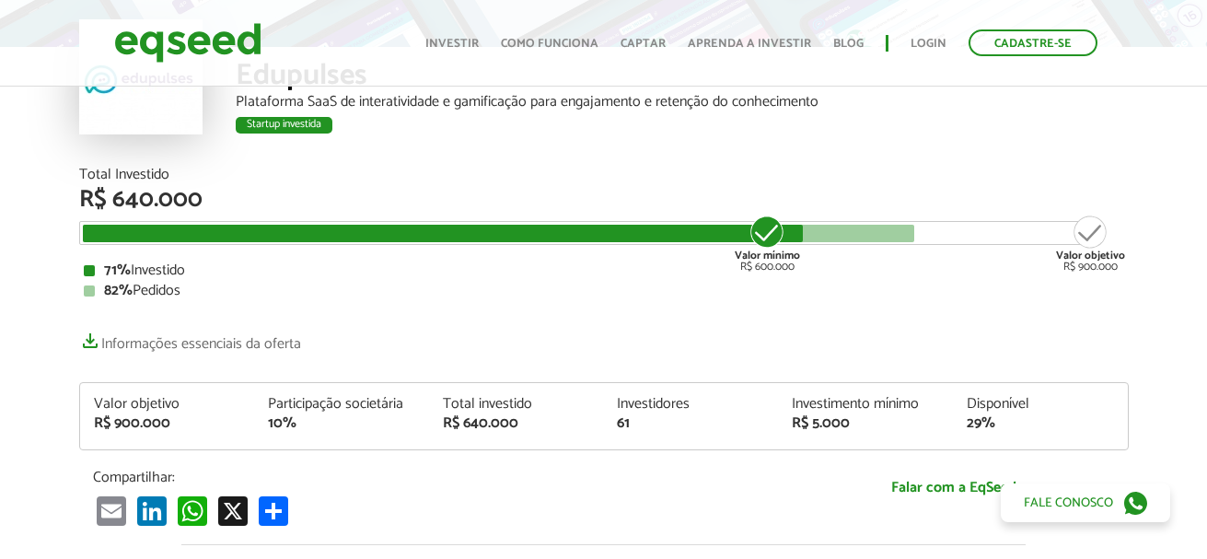
scroll to position [148, 0]
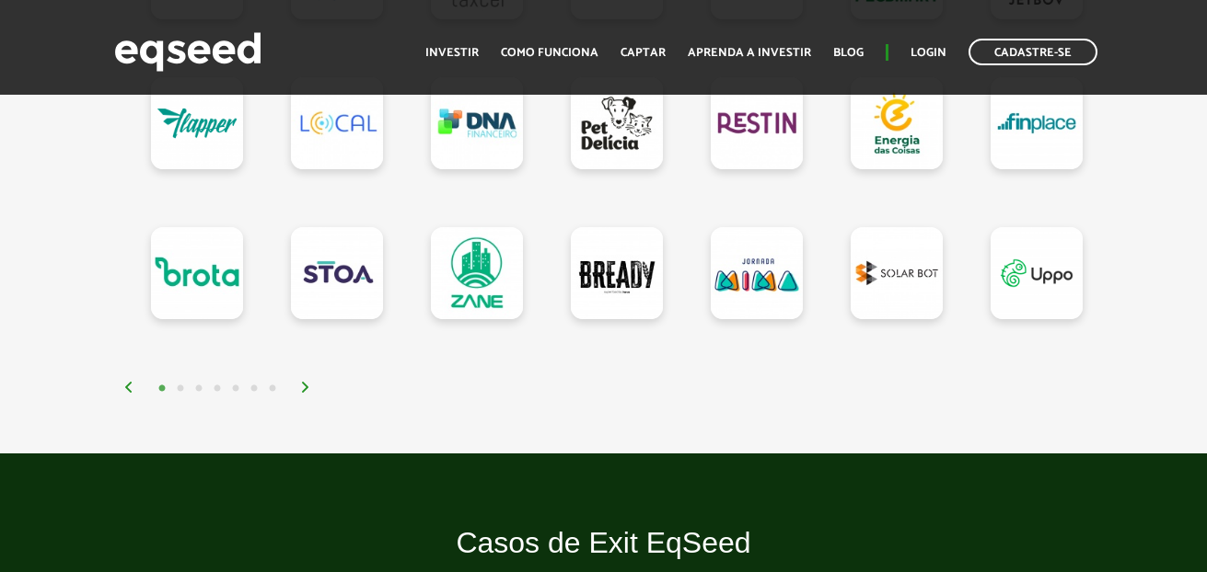
scroll to position [1872, 0]
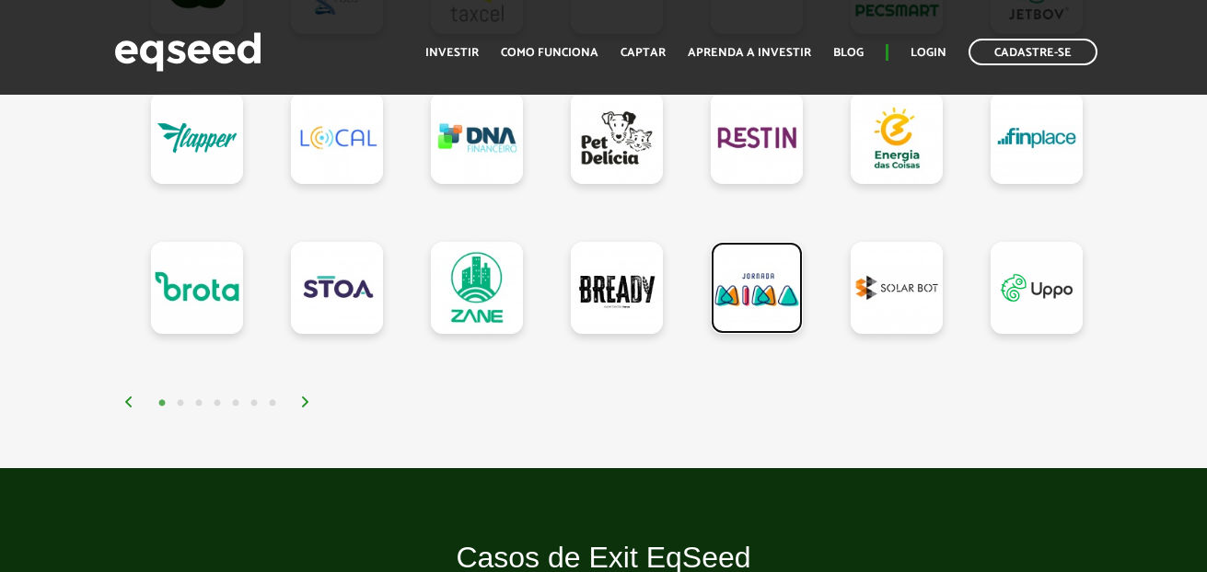
click at [768, 311] on link at bounding box center [756, 288] width 92 height 92
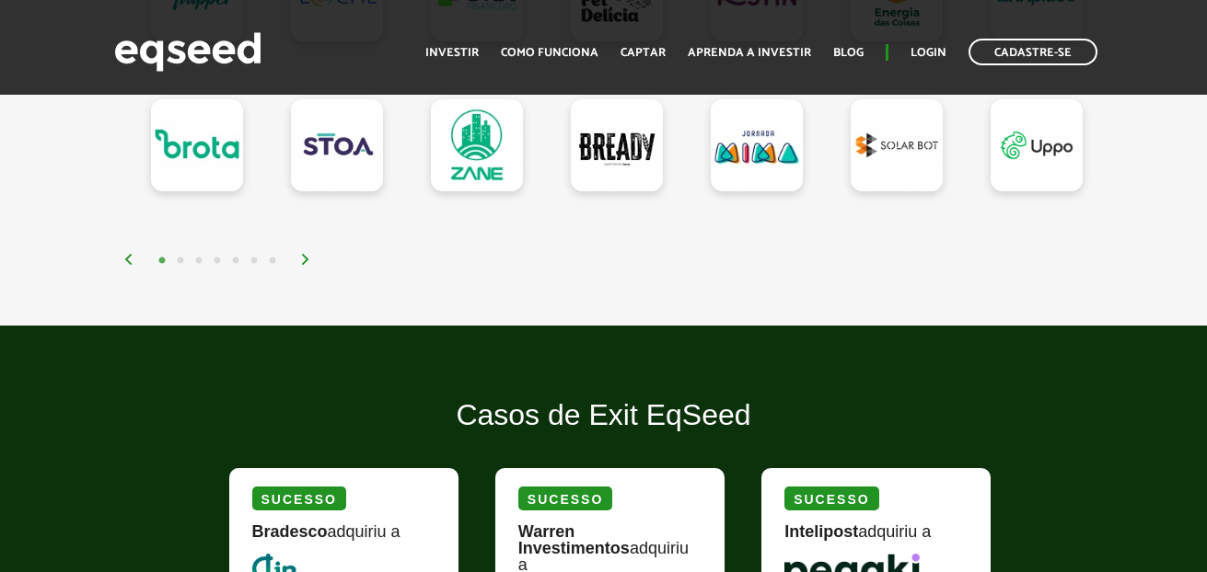
scroll to position [1845, 0]
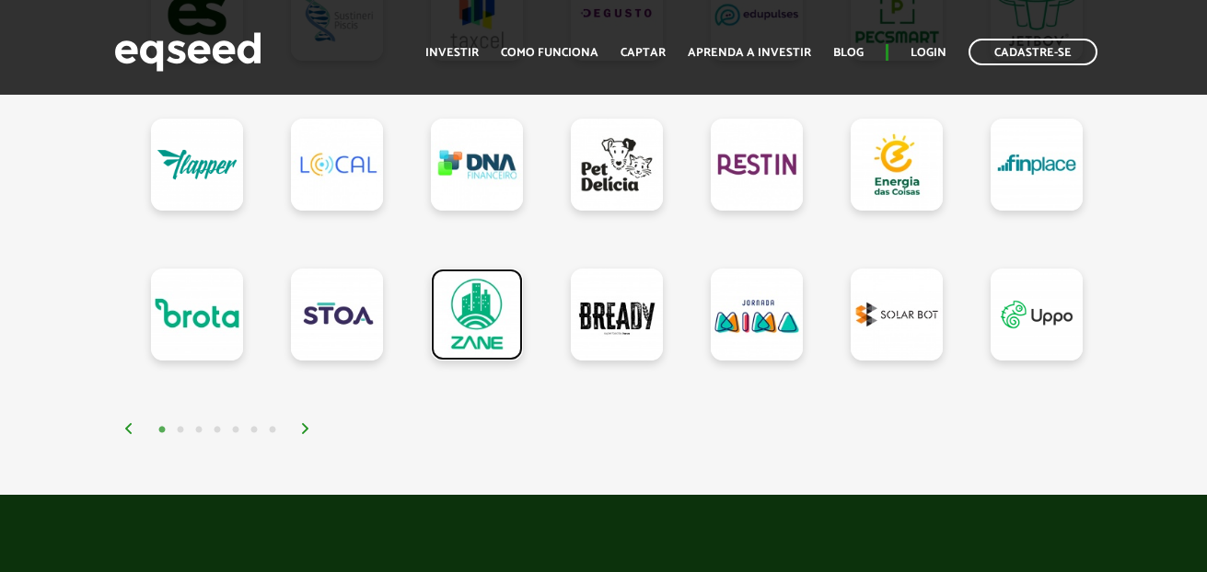
click at [491, 361] on link at bounding box center [477, 315] width 92 height 92
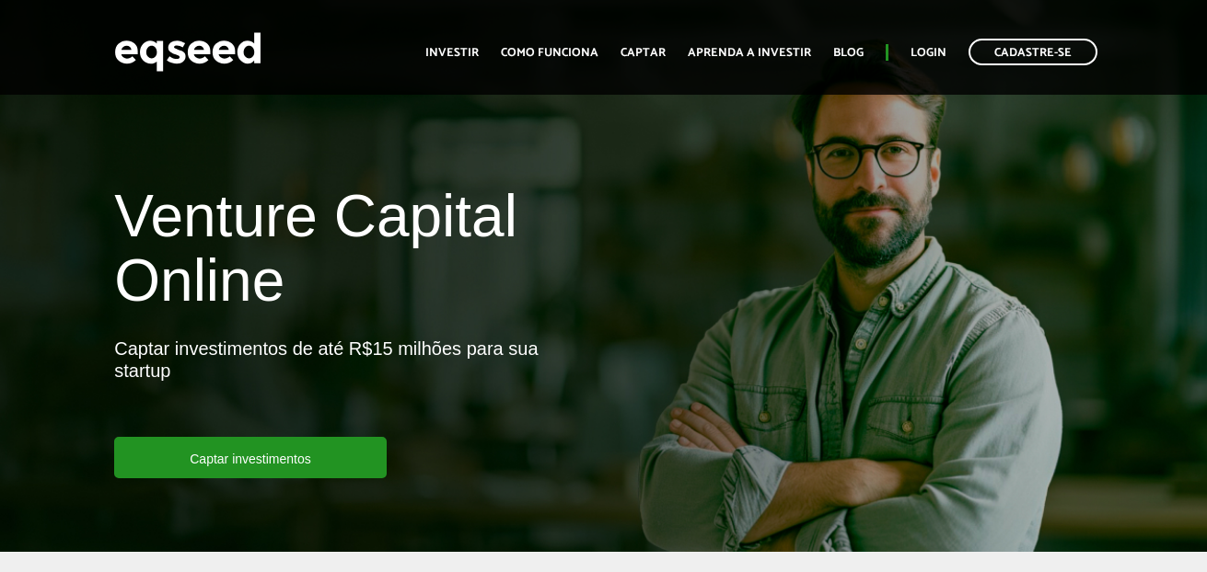
scroll to position [1845, 0]
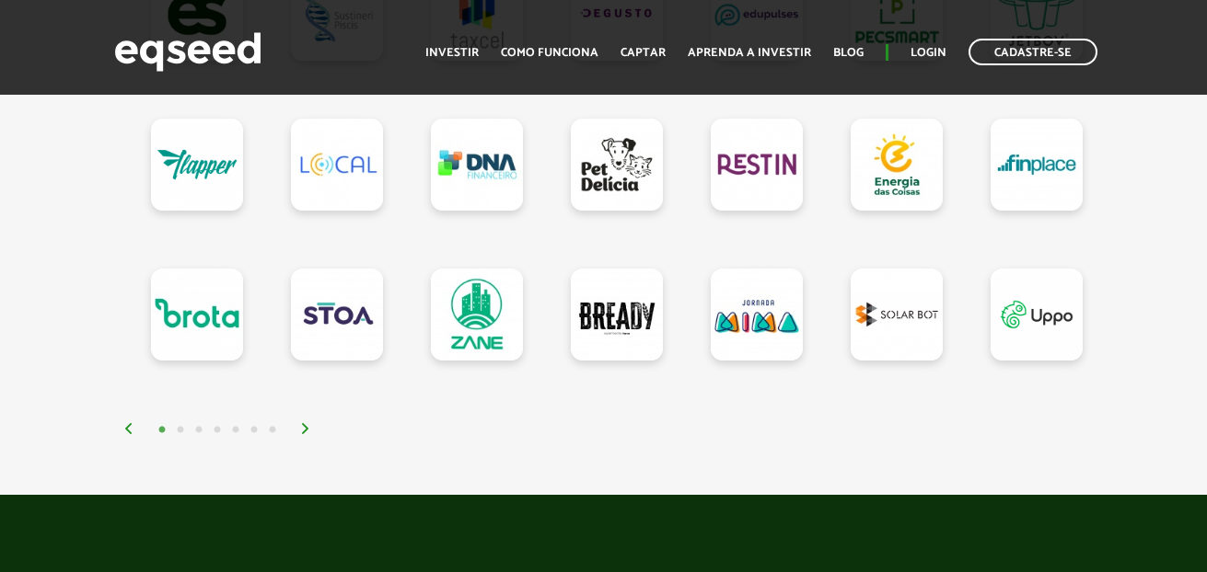
click at [306, 434] on img at bounding box center [305, 428] width 11 height 11
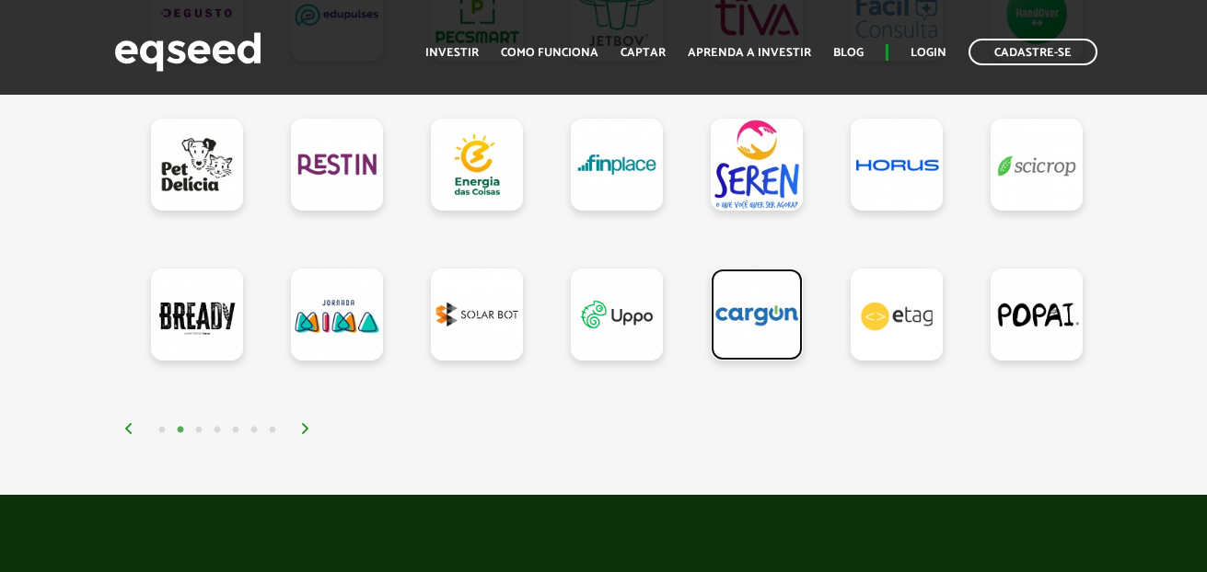
click at [767, 357] on link at bounding box center [756, 315] width 92 height 92
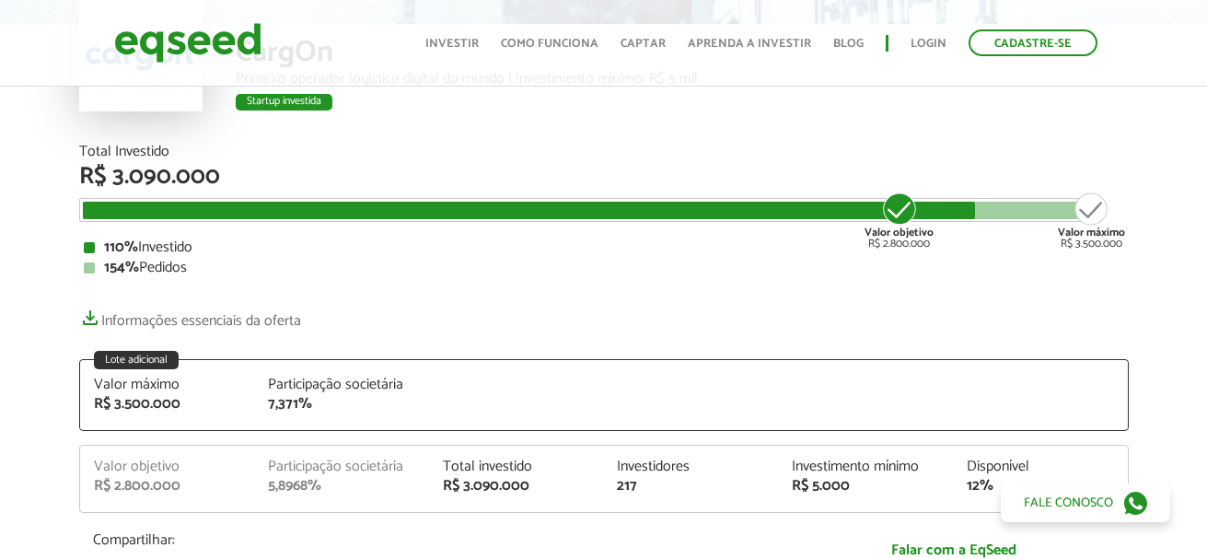
scroll to position [161, 0]
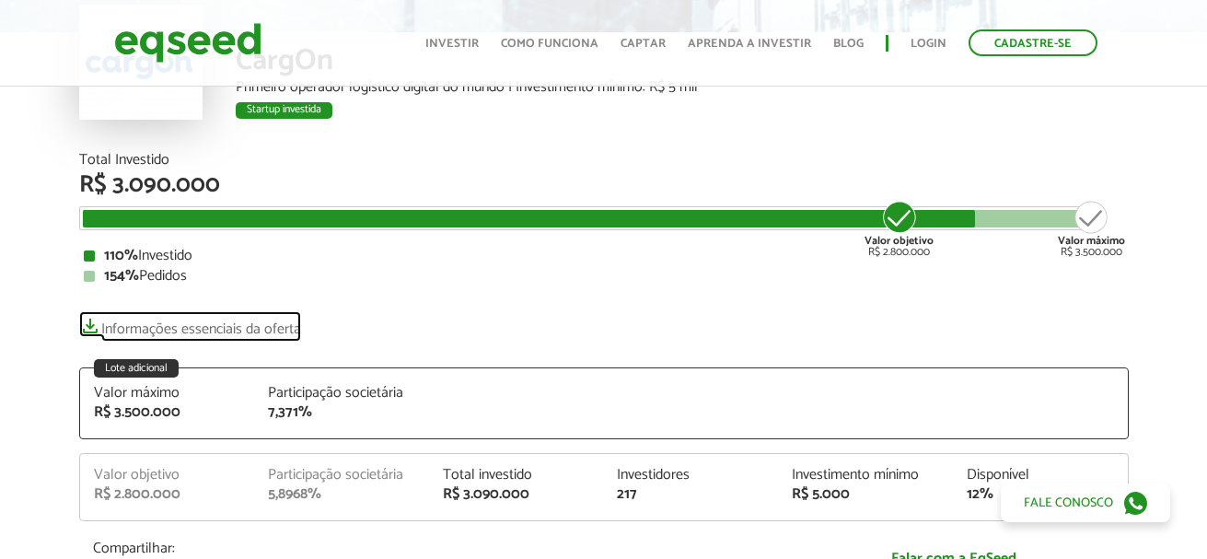
click at [160, 331] on link "Informações essenciais da oferta" at bounding box center [190, 324] width 222 height 26
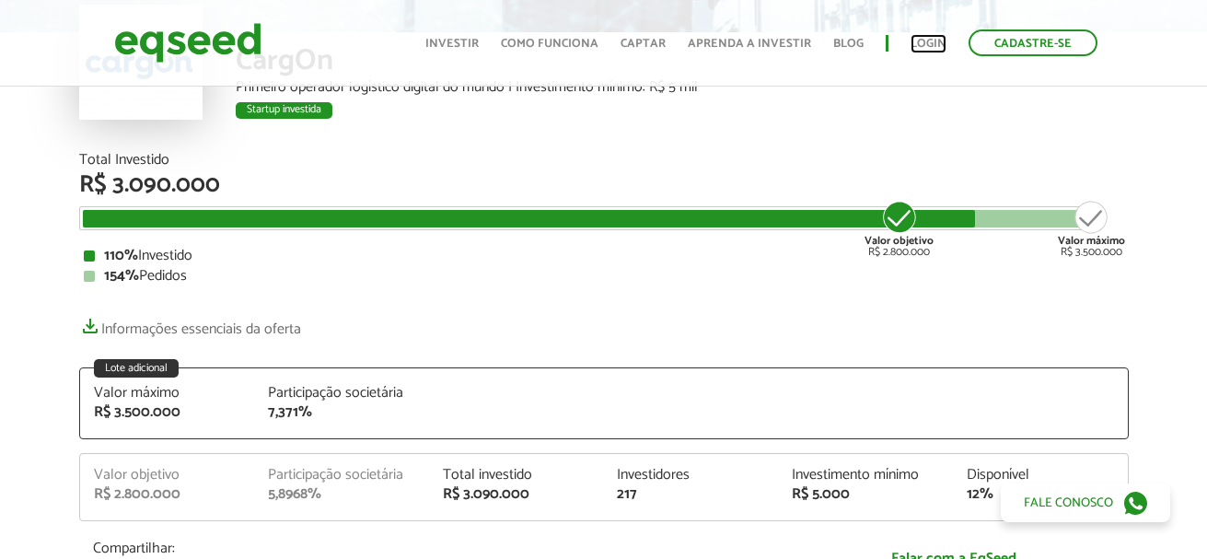
click at [923, 42] on link "Login" at bounding box center [928, 44] width 36 height 12
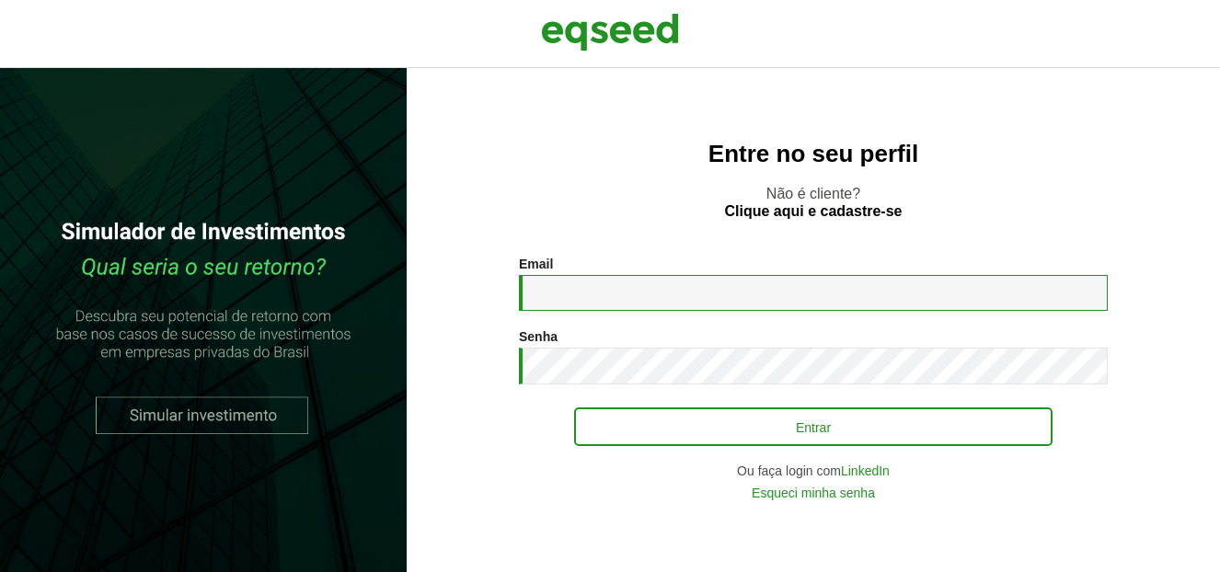
type input "**********"
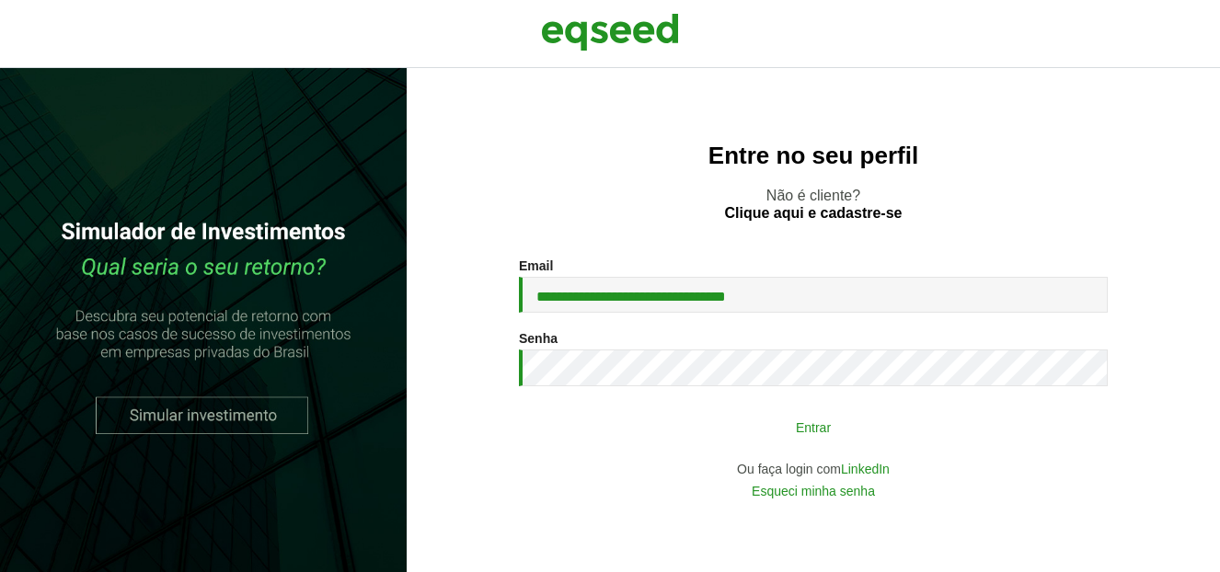
click at [764, 420] on button "Entrar" at bounding box center [813, 427] width 479 height 35
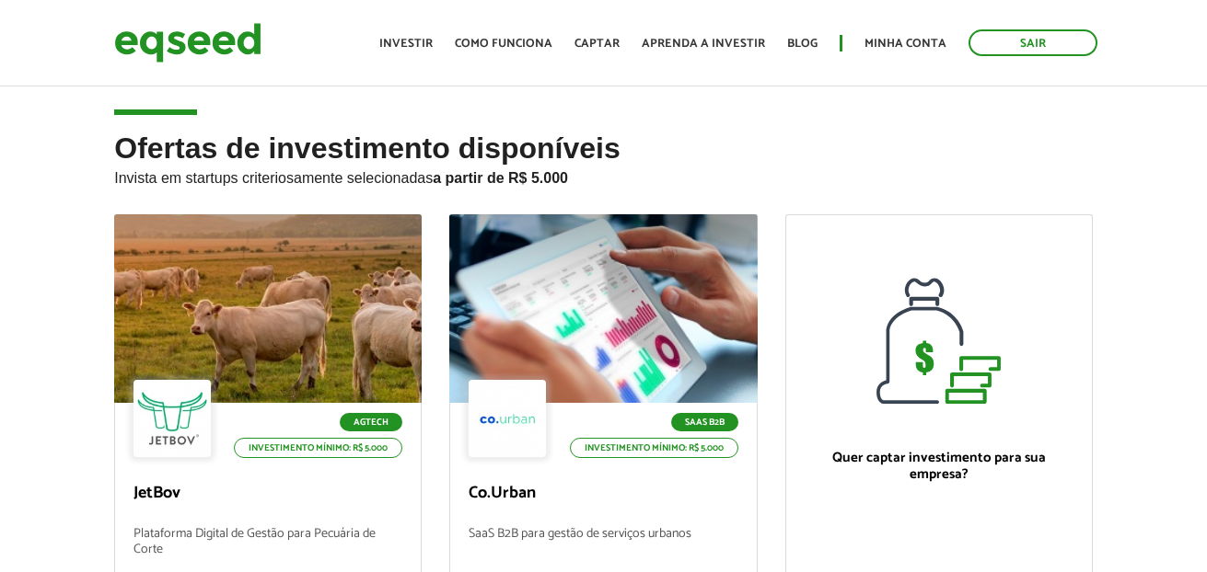
scroll to position [177, 0]
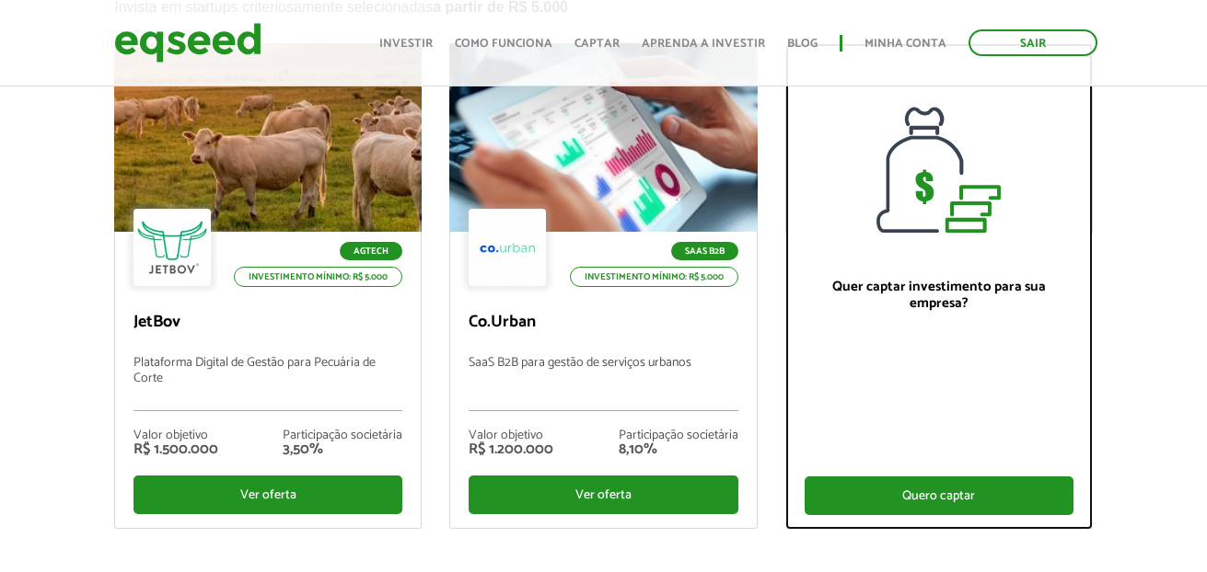
click at [890, 486] on div "Quero captar" at bounding box center [938, 496] width 269 height 39
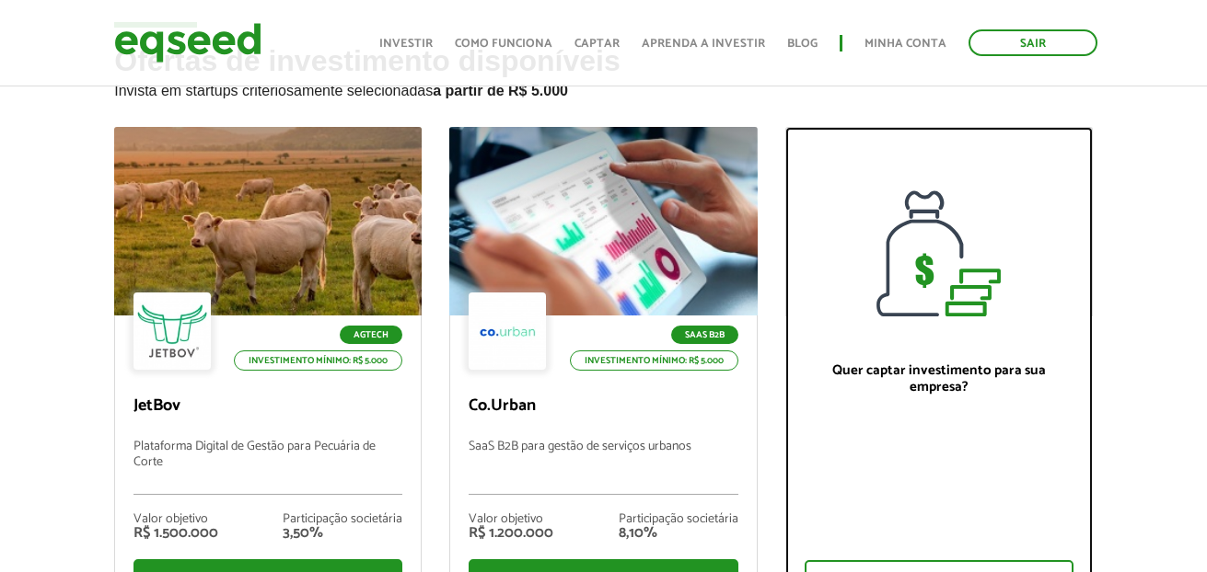
scroll to position [0, 0]
